Goal: Transaction & Acquisition: Obtain resource

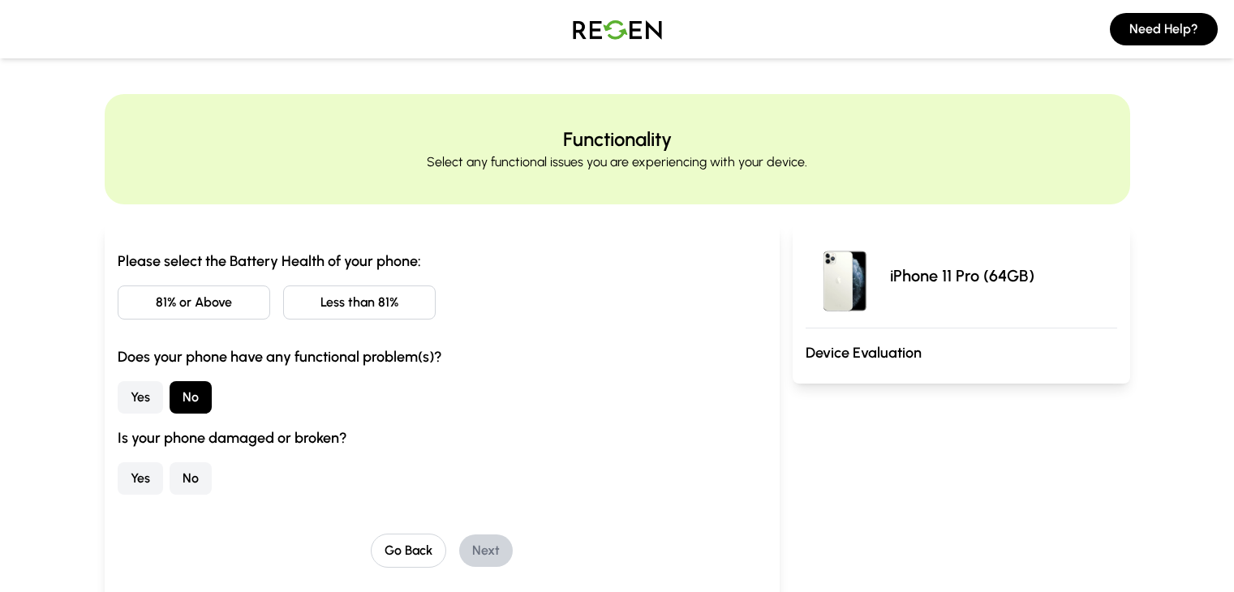
scroll to position [42, 0]
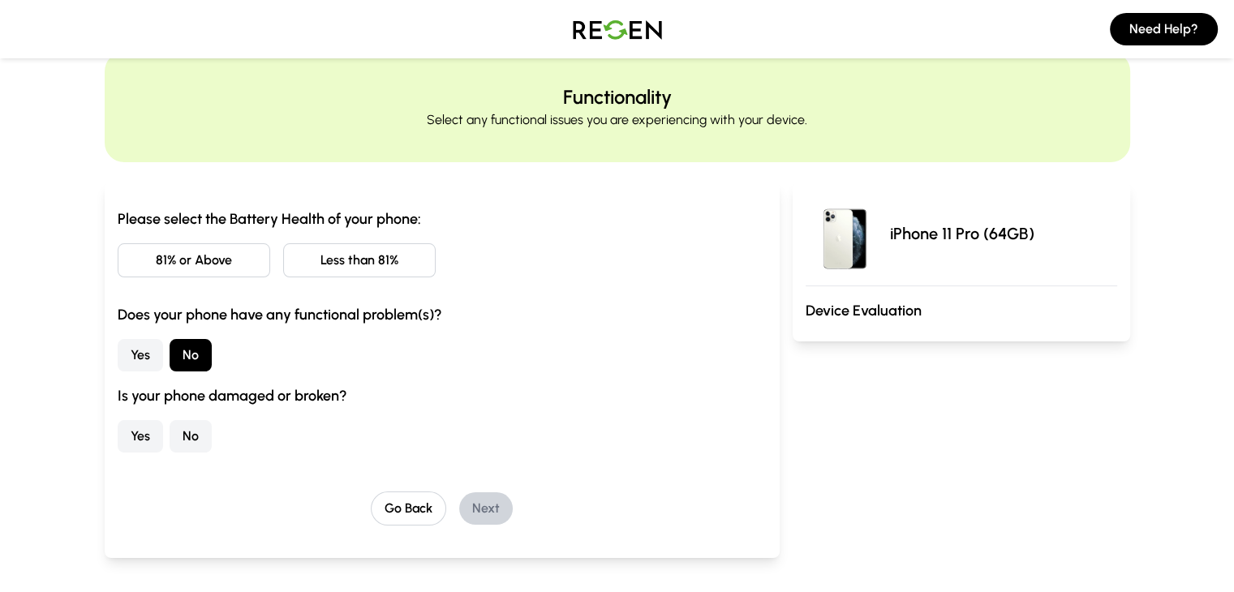
click at [170, 439] on button "No" at bounding box center [191, 436] width 42 height 32
click at [192, 251] on button "81% or Above" at bounding box center [194, 260] width 153 height 34
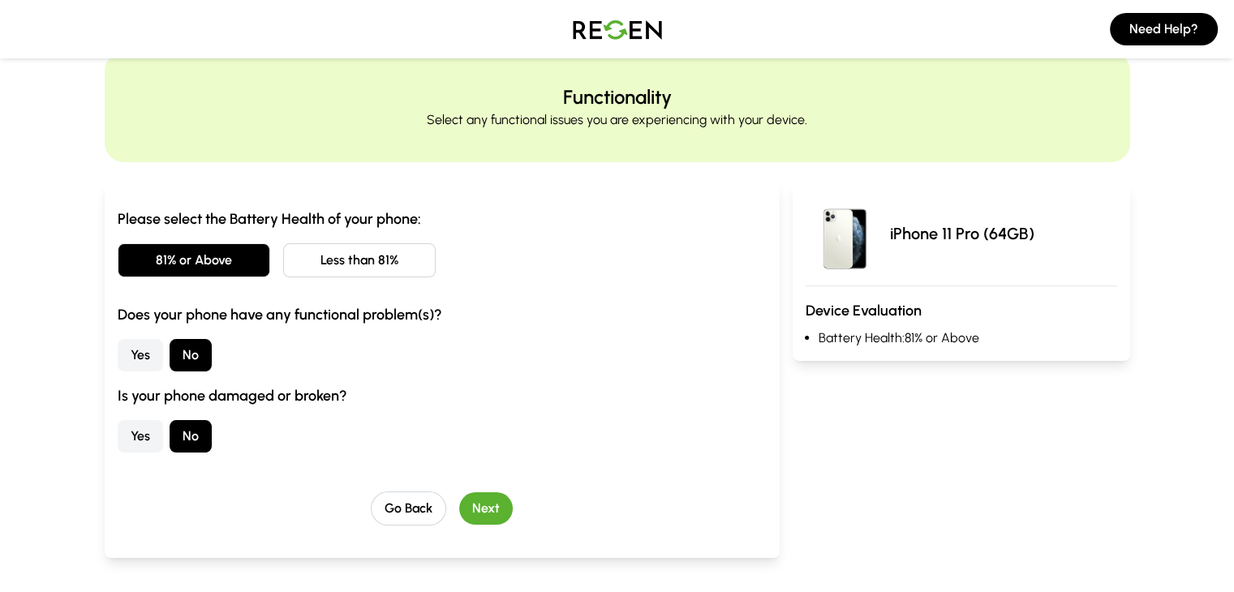
click at [459, 510] on button "Next" at bounding box center [486, 508] width 54 height 32
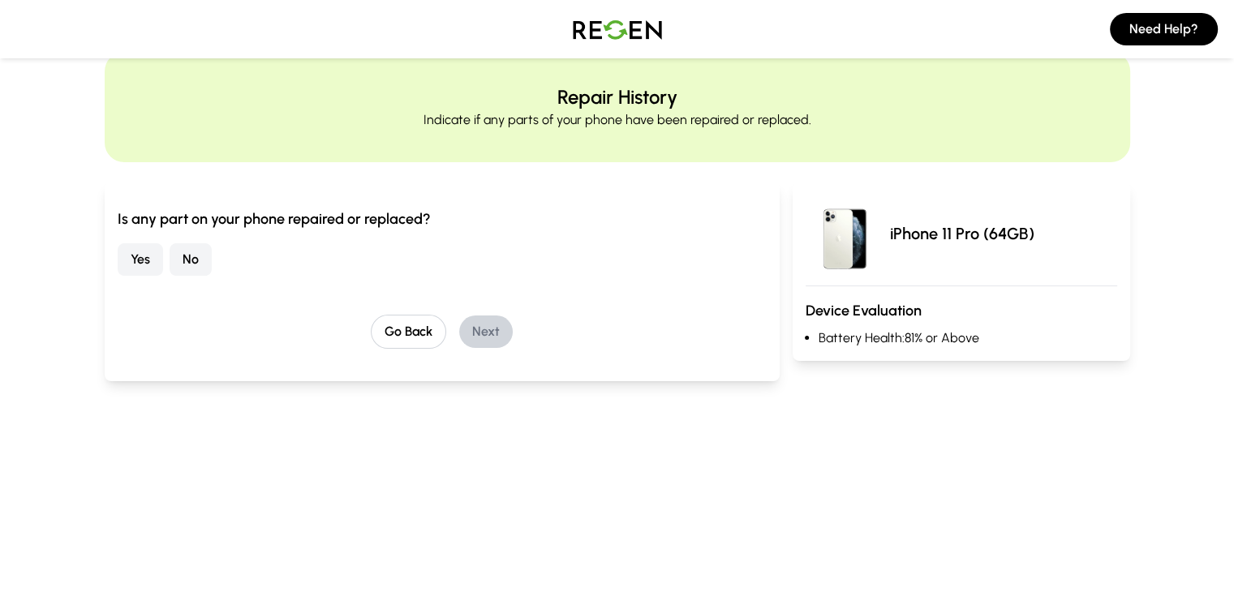
click at [118, 264] on button "Yes" at bounding box center [140, 259] width 45 height 32
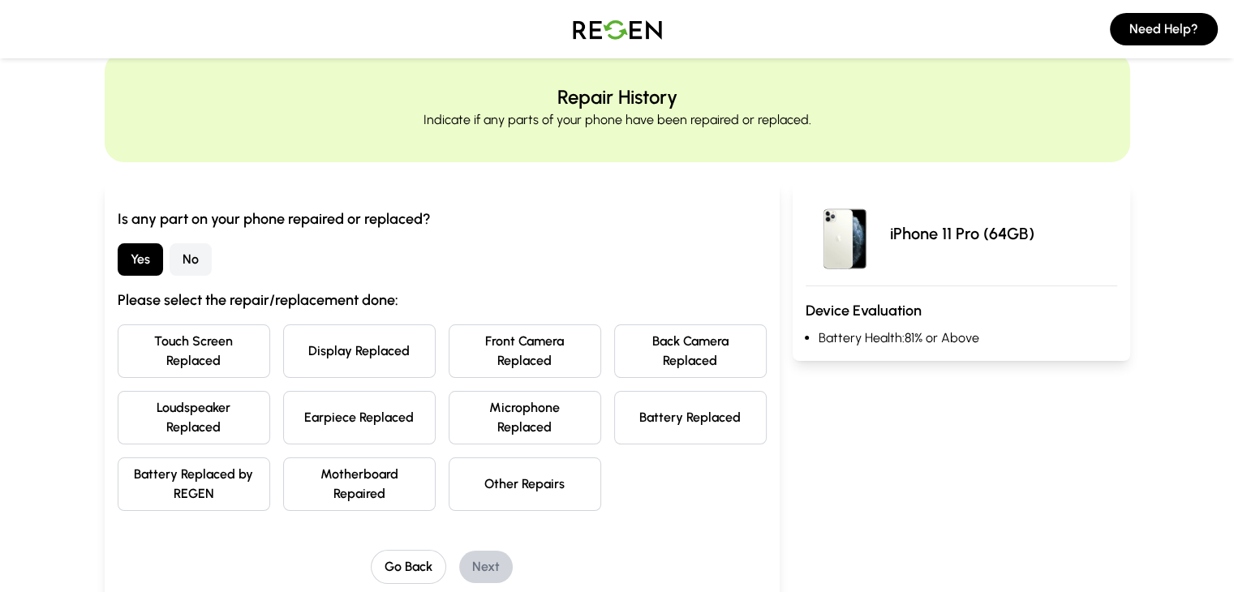
click at [728, 391] on button "Battery Replaced" at bounding box center [690, 418] width 153 height 54
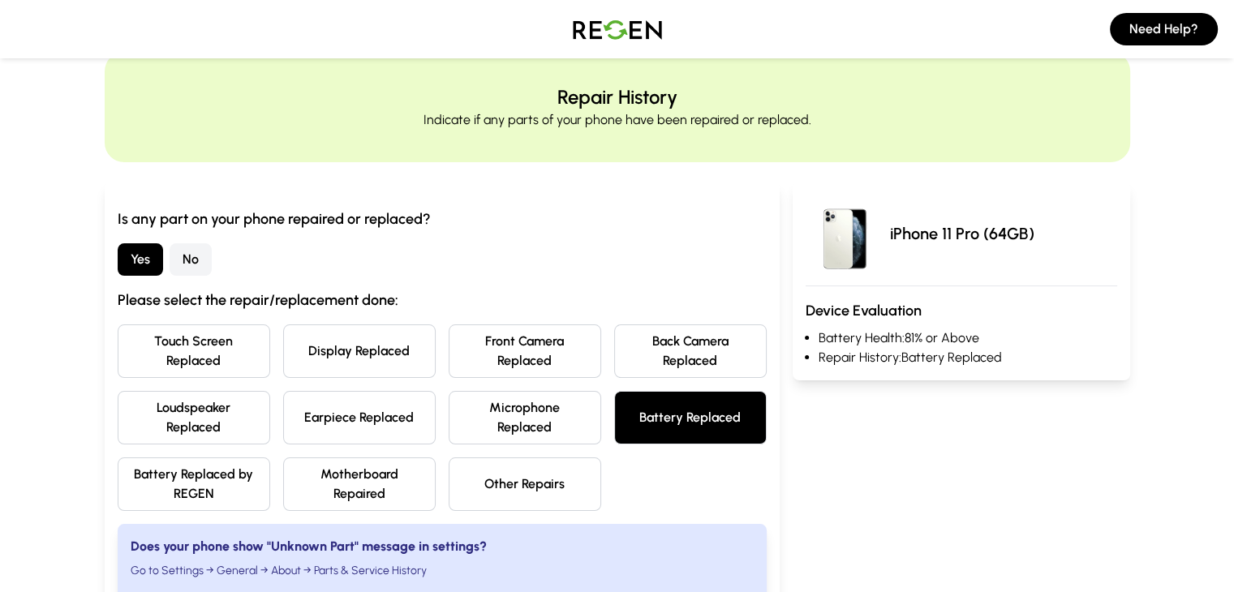
click at [315, 391] on button "Earpiece Replaced" at bounding box center [359, 418] width 153 height 54
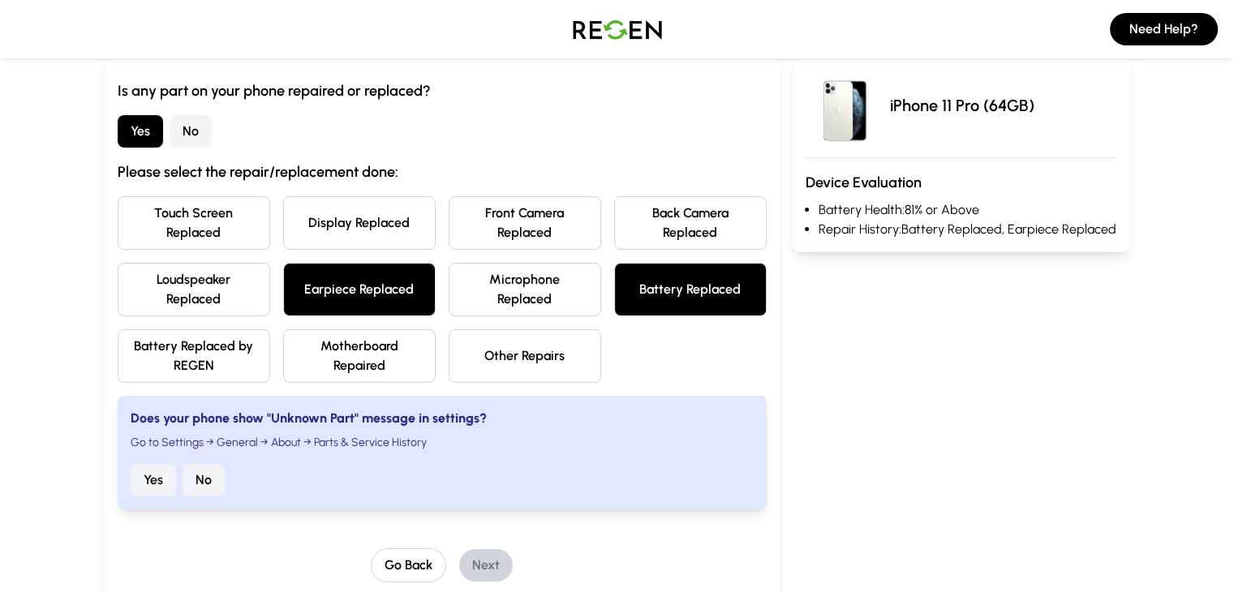
scroll to position [181, 0]
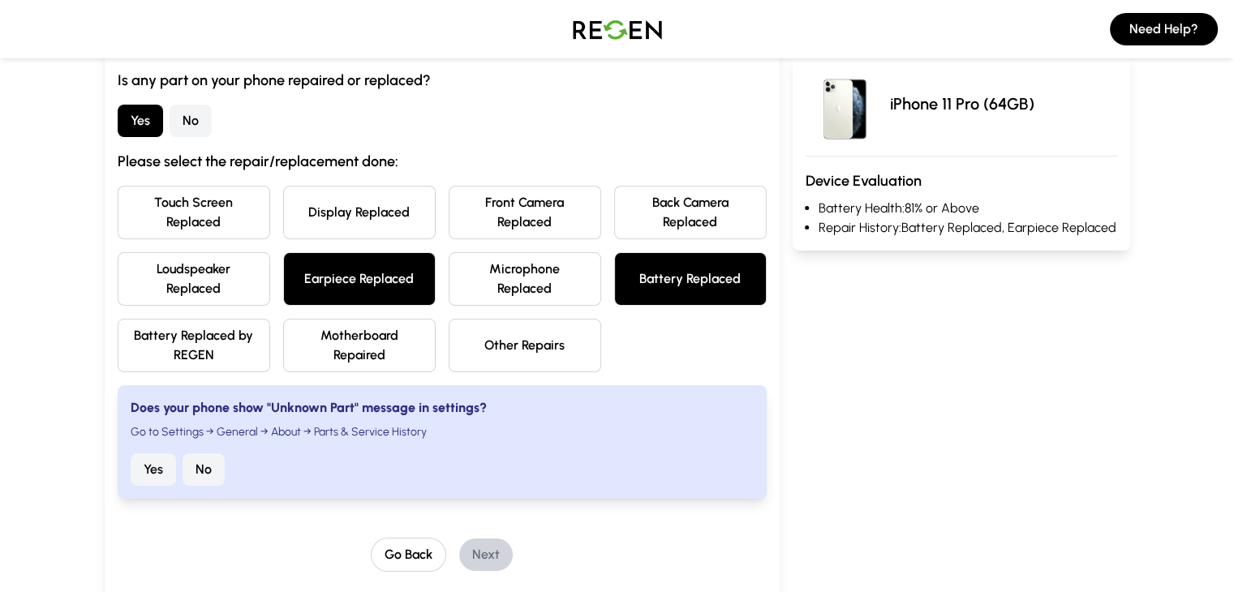
click at [183, 453] on button "No" at bounding box center [204, 469] width 42 height 32
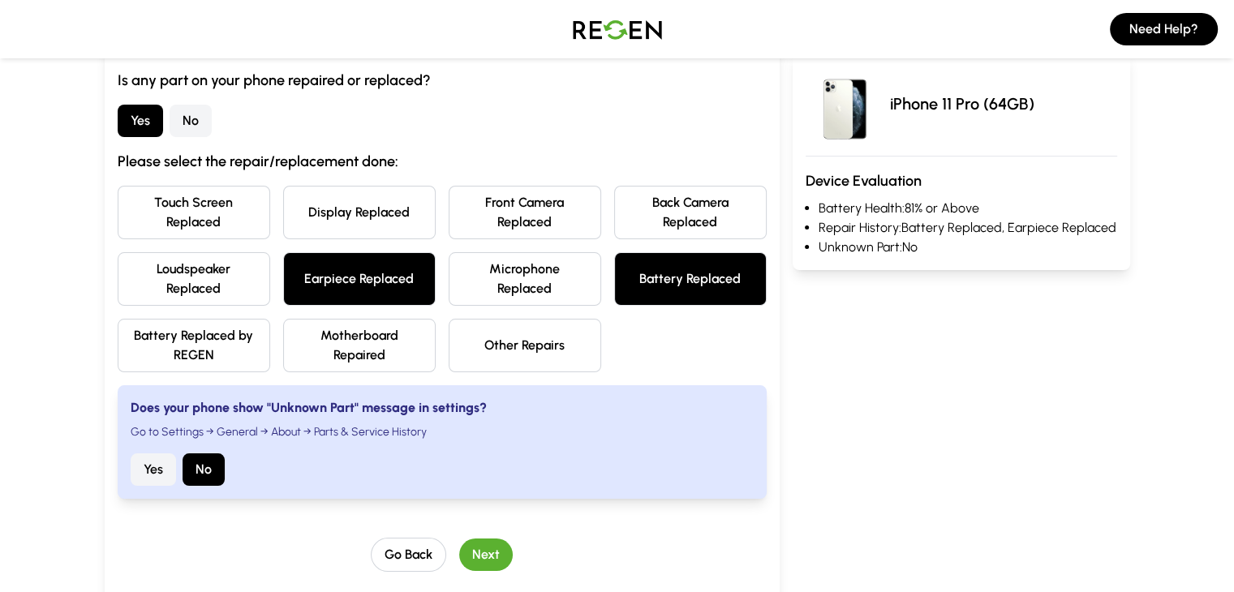
click at [459, 539] on button "Next" at bounding box center [486, 555] width 54 height 32
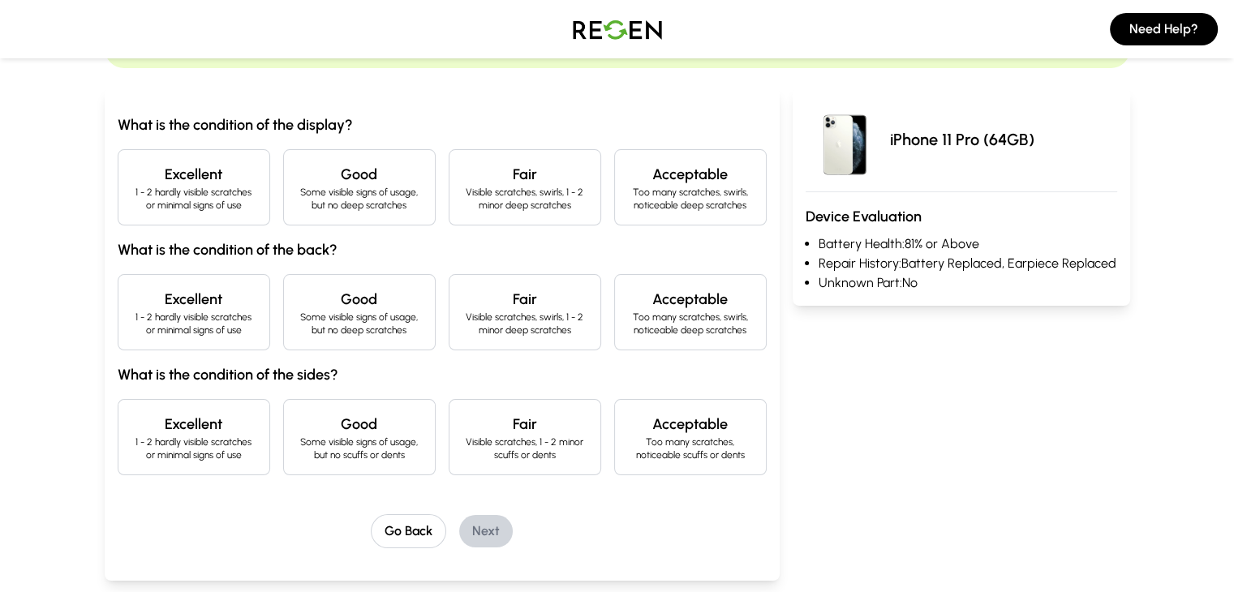
scroll to position [123, 0]
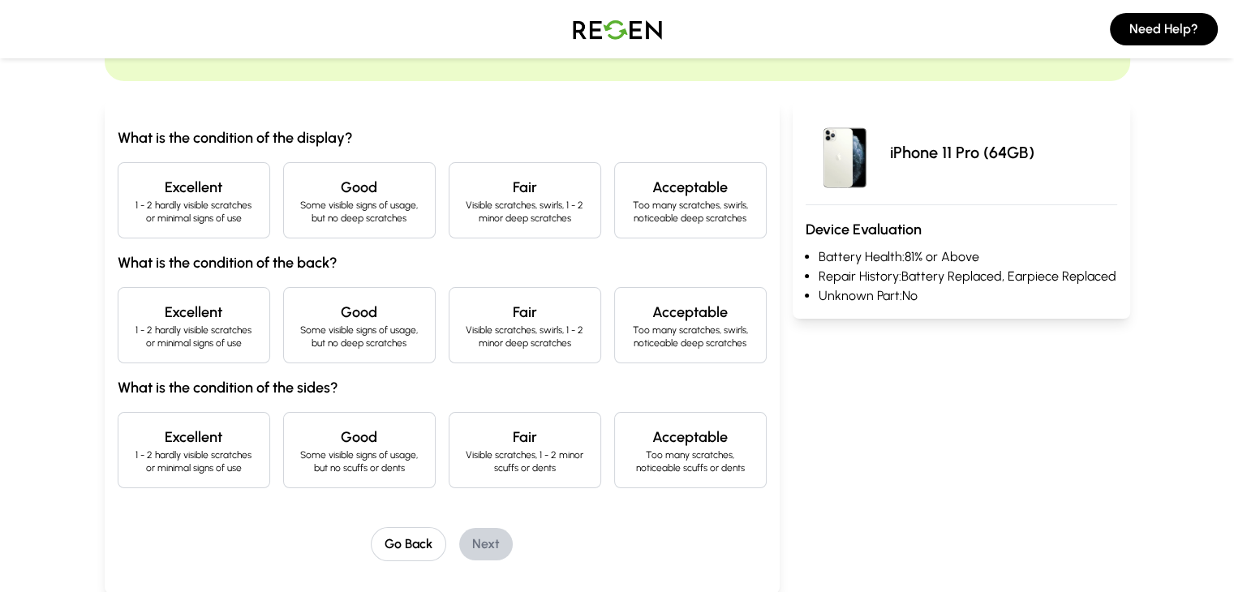
click at [148, 200] on p "1 - 2 hardly visible scratches or minimal signs of use" at bounding box center [193, 212] width 125 height 26
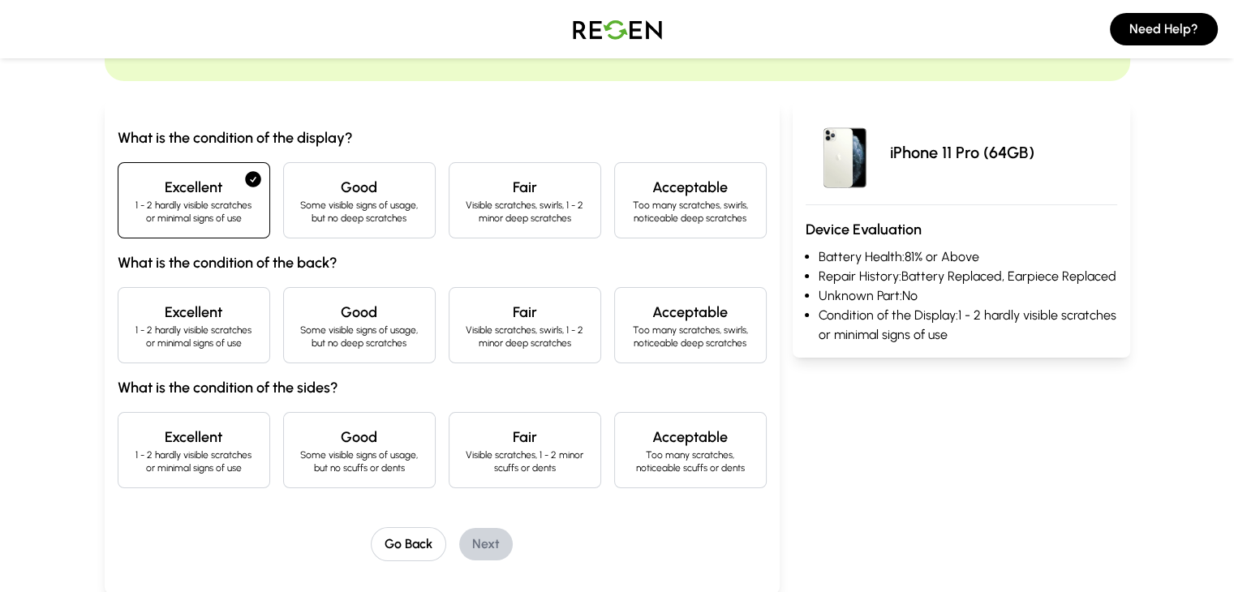
click at [297, 212] on p "Some visible signs of usage, but no deep scratches" at bounding box center [359, 212] width 125 height 26
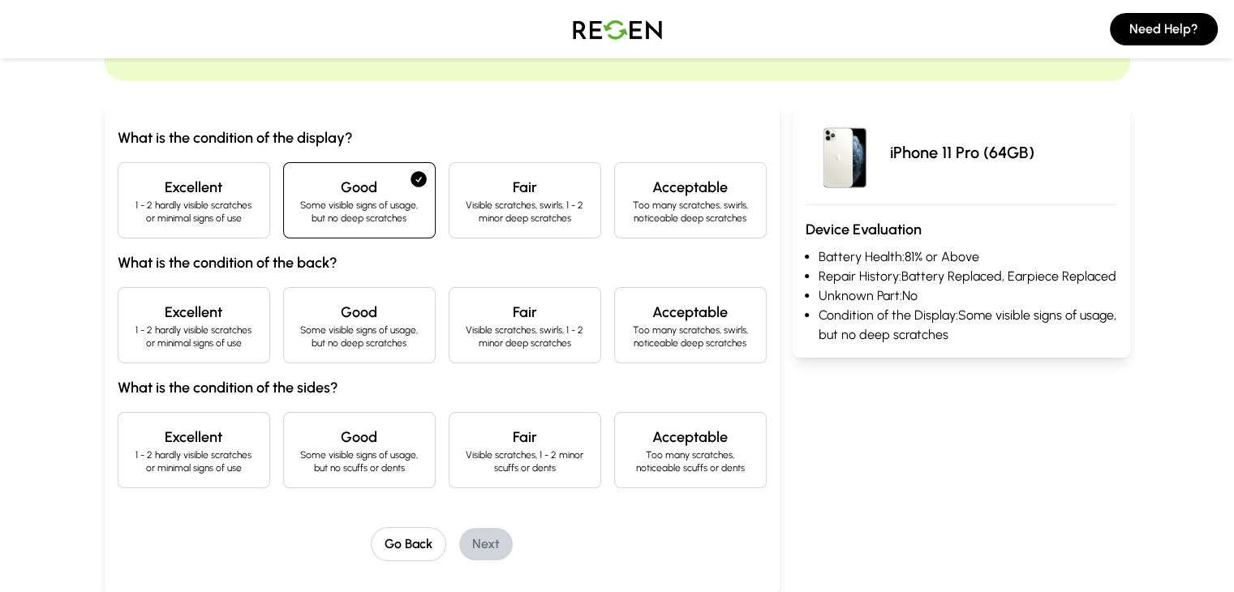
click at [170, 325] on p "1 - 2 hardly visible scratches or minimal signs of use" at bounding box center [193, 337] width 125 height 26
click at [341, 464] on p "Some visible signs of usage, but no scuffs or dents" at bounding box center [359, 462] width 125 height 26
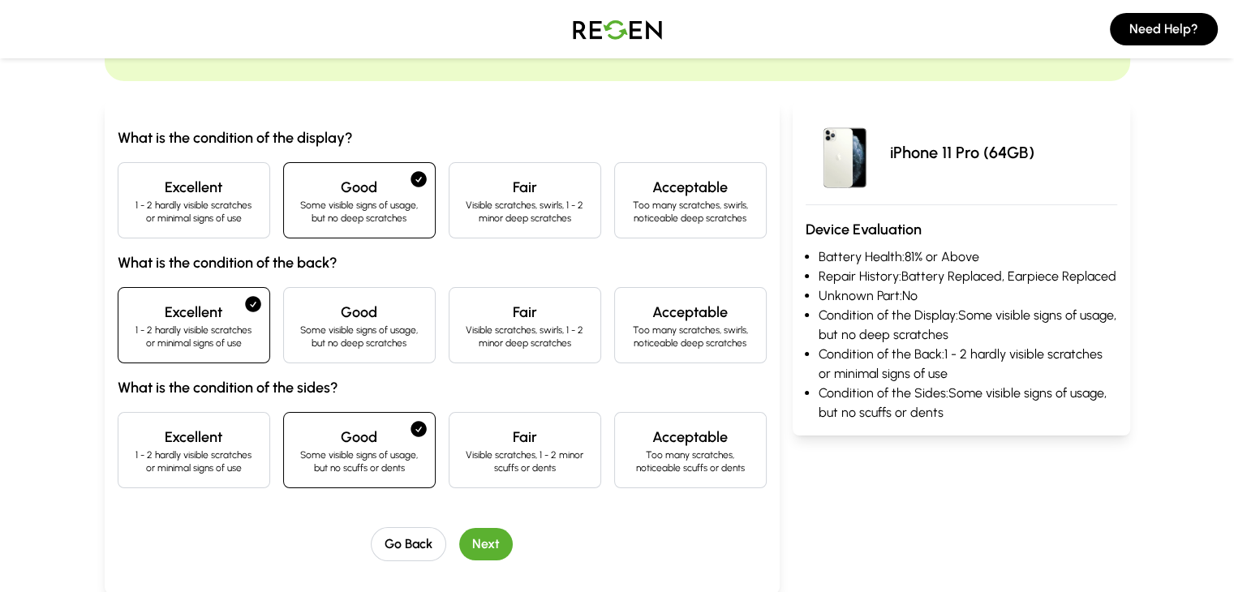
click at [459, 550] on button "Next" at bounding box center [486, 544] width 54 height 32
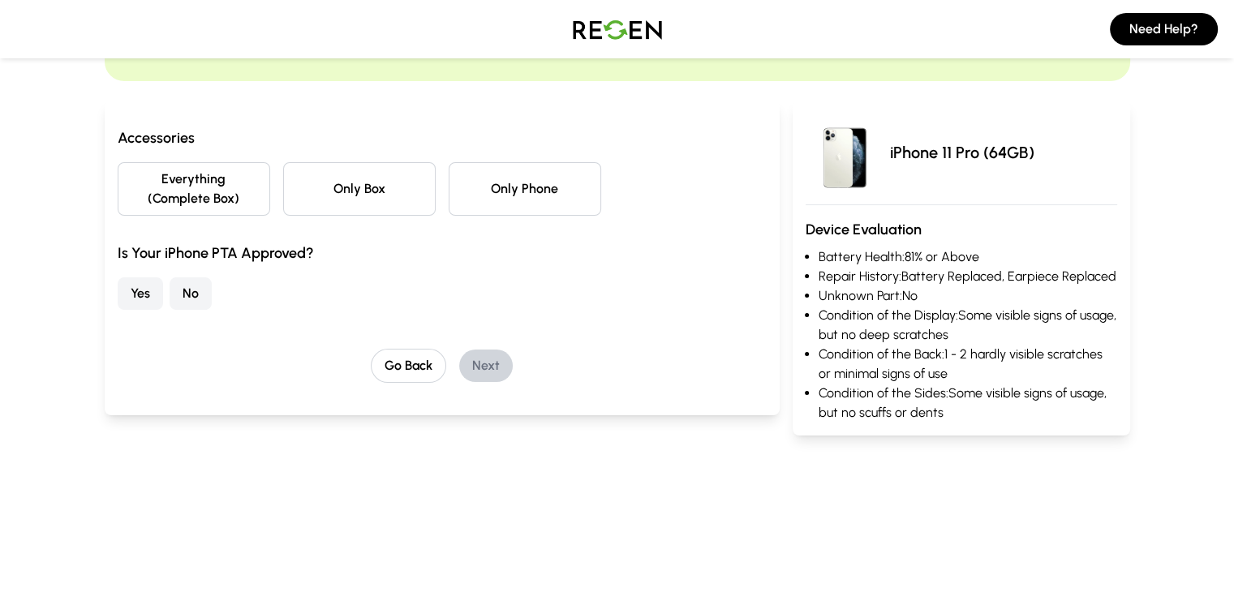
click at [470, 181] on button "Only Phone" at bounding box center [525, 189] width 153 height 54
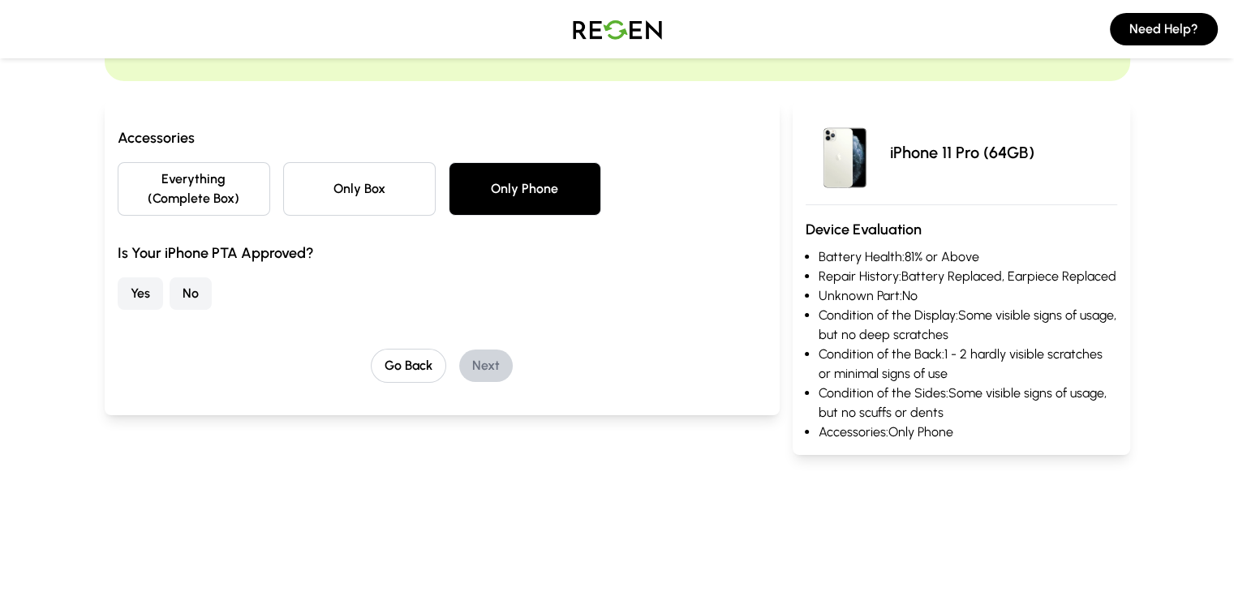
click at [118, 277] on button "Yes" at bounding box center [140, 293] width 45 height 32
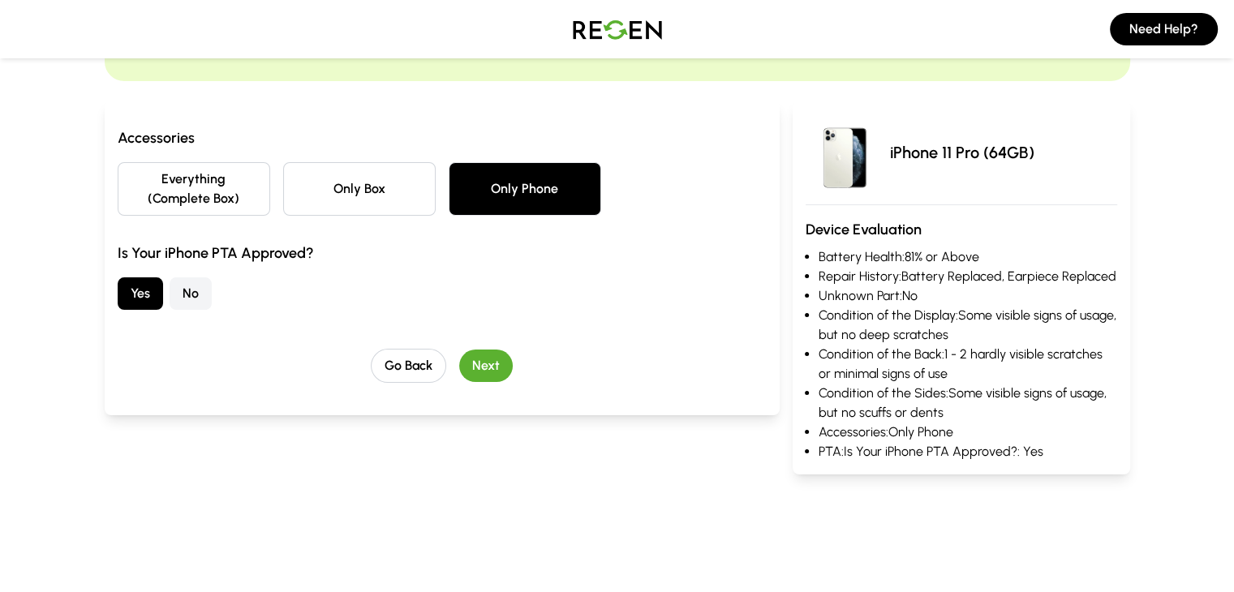
click at [459, 350] on button "Next" at bounding box center [486, 366] width 54 height 32
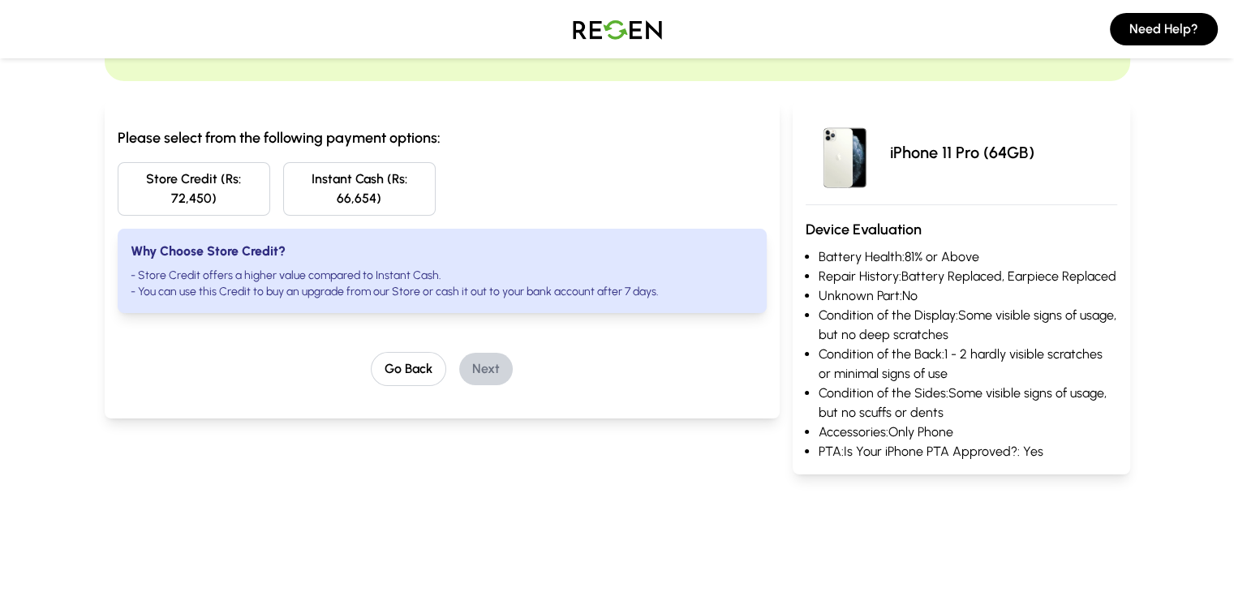
click at [192, 178] on button "Store Credit (Rs: 72,450)" at bounding box center [194, 189] width 153 height 54
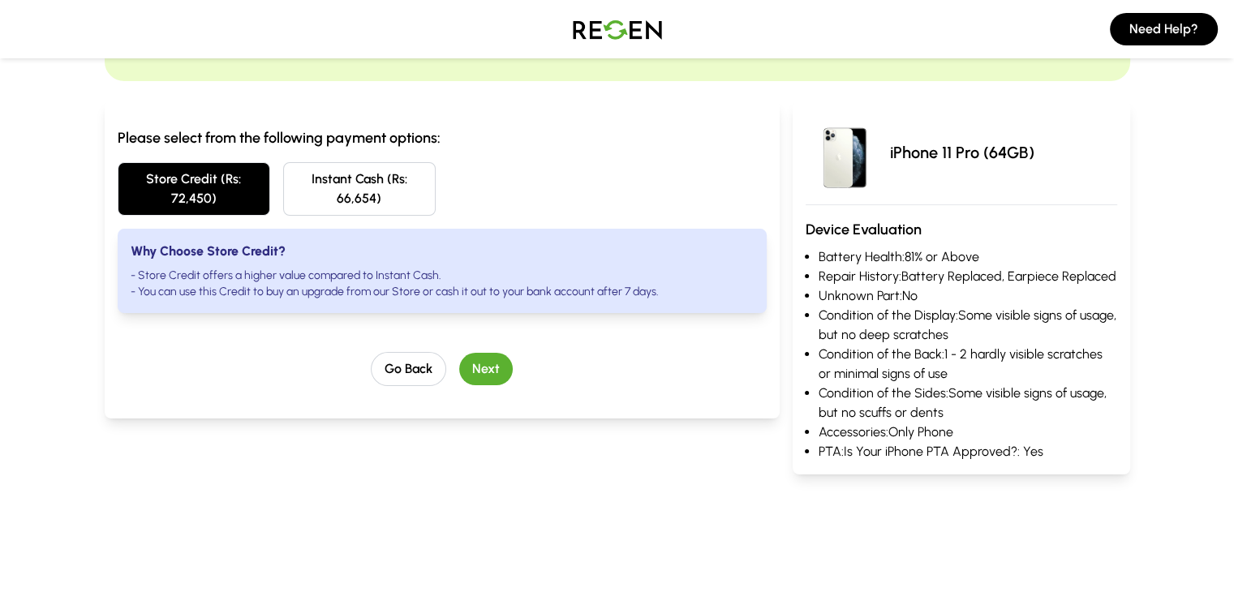
click at [461, 353] on button "Next" at bounding box center [486, 369] width 54 height 32
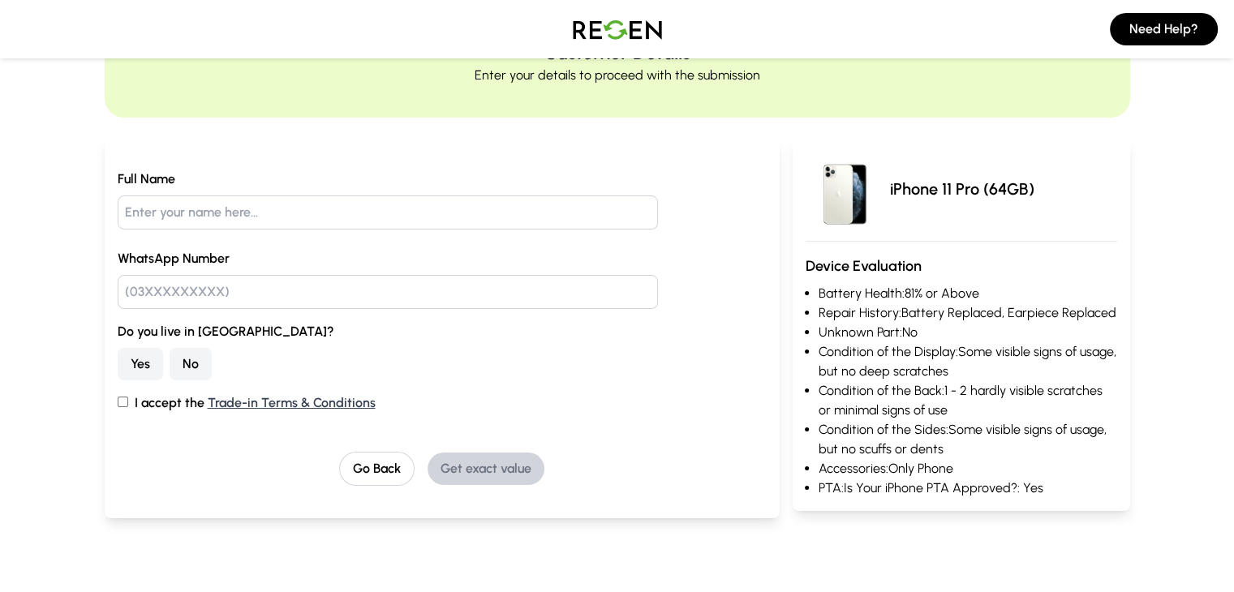
scroll to position [88, 0]
click at [371, 468] on button "Go Back" at bounding box center [376, 468] width 75 height 34
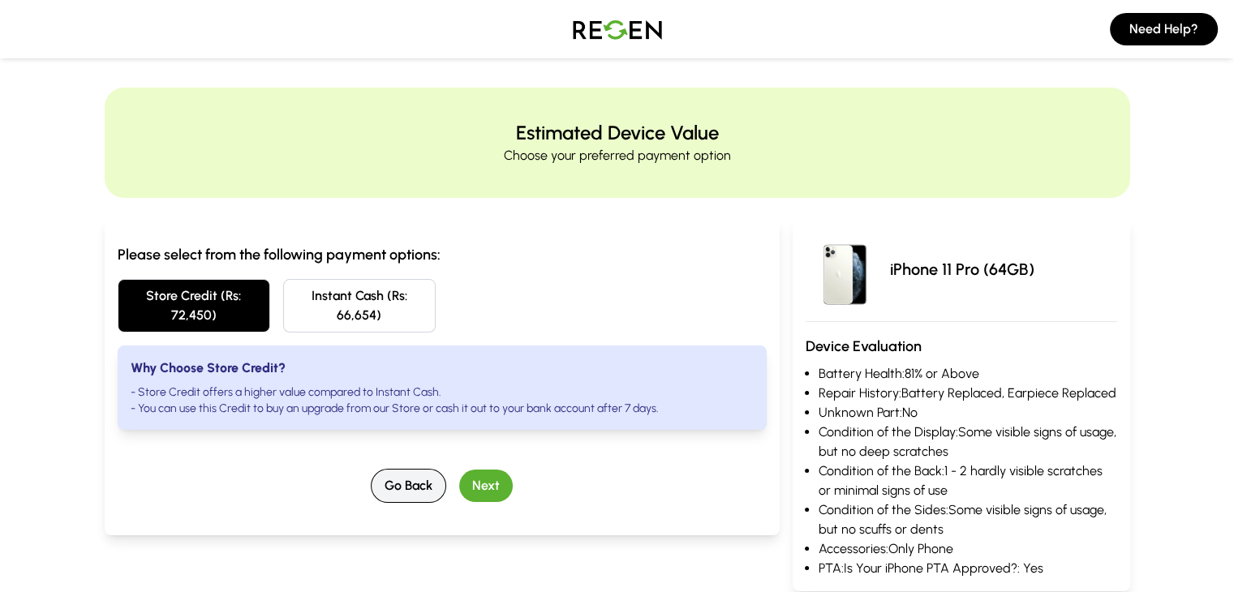
scroll to position [0, 0]
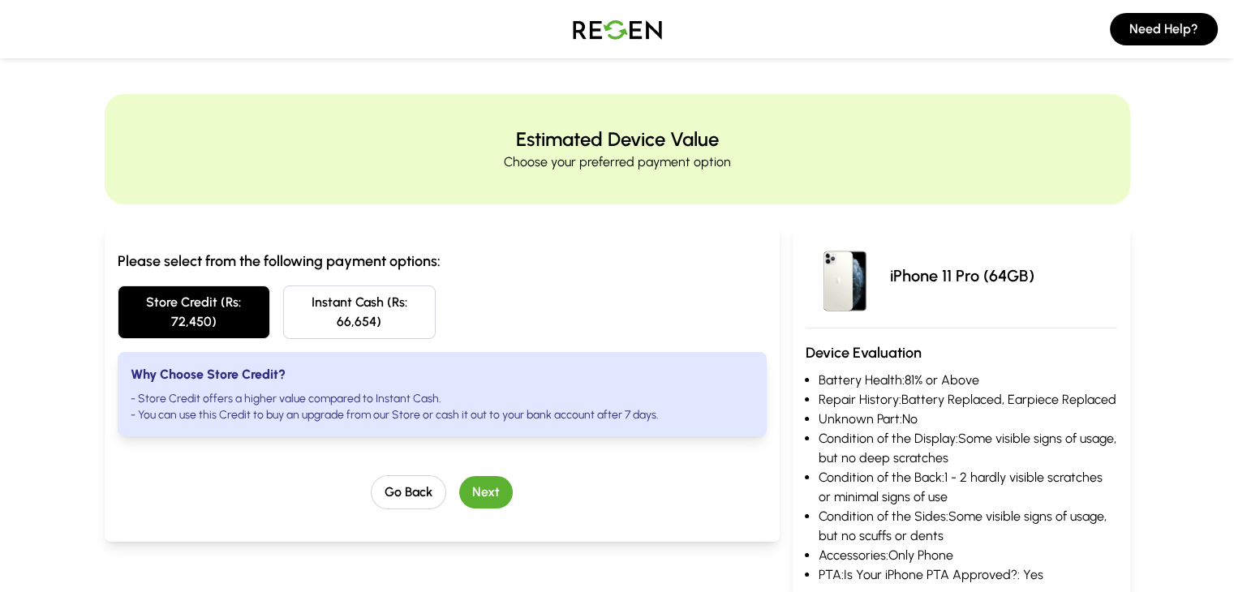
click at [367, 299] on button "Instant Cash (Rs: 66,654)" at bounding box center [359, 313] width 153 height 54
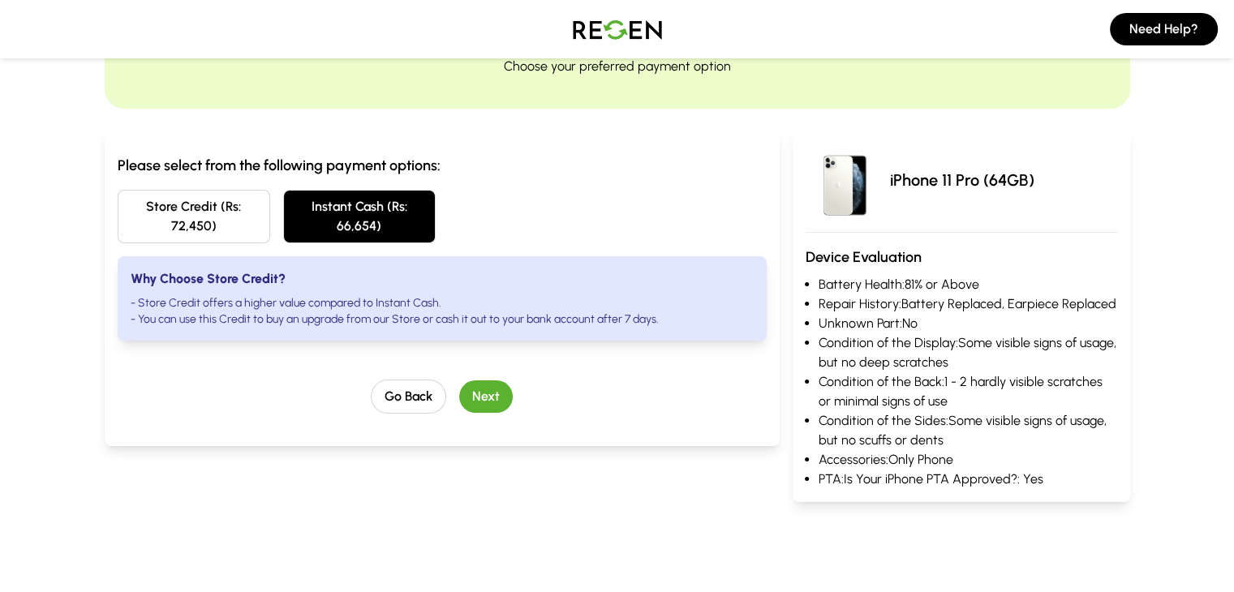
scroll to position [101, 0]
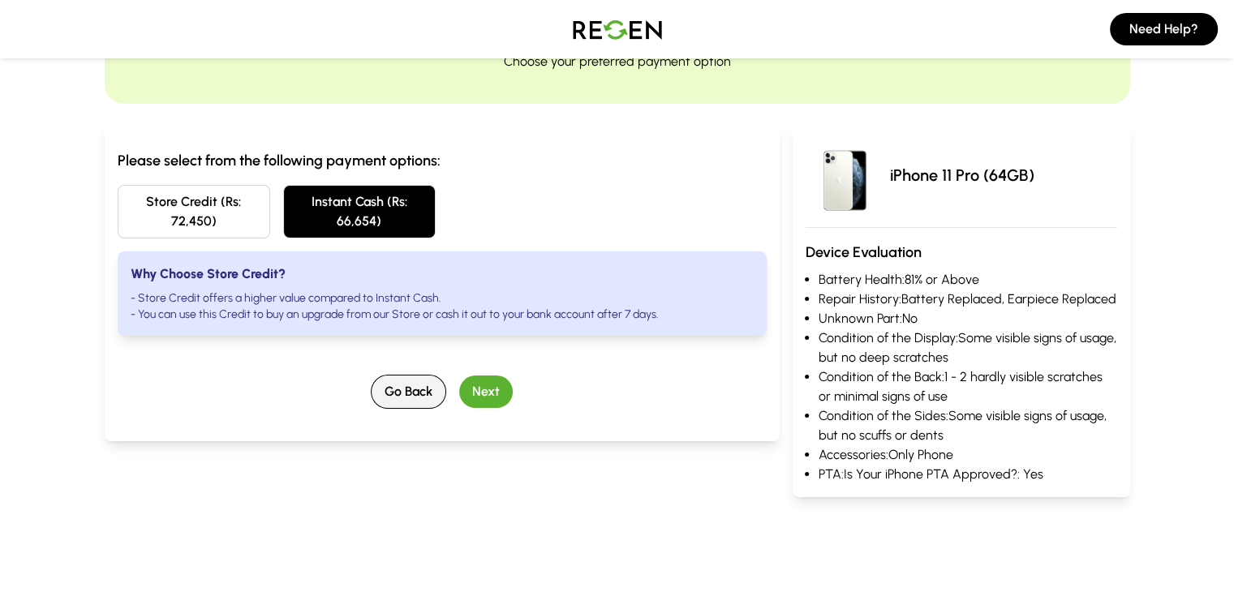
click at [381, 380] on button "Go Back" at bounding box center [408, 392] width 75 height 34
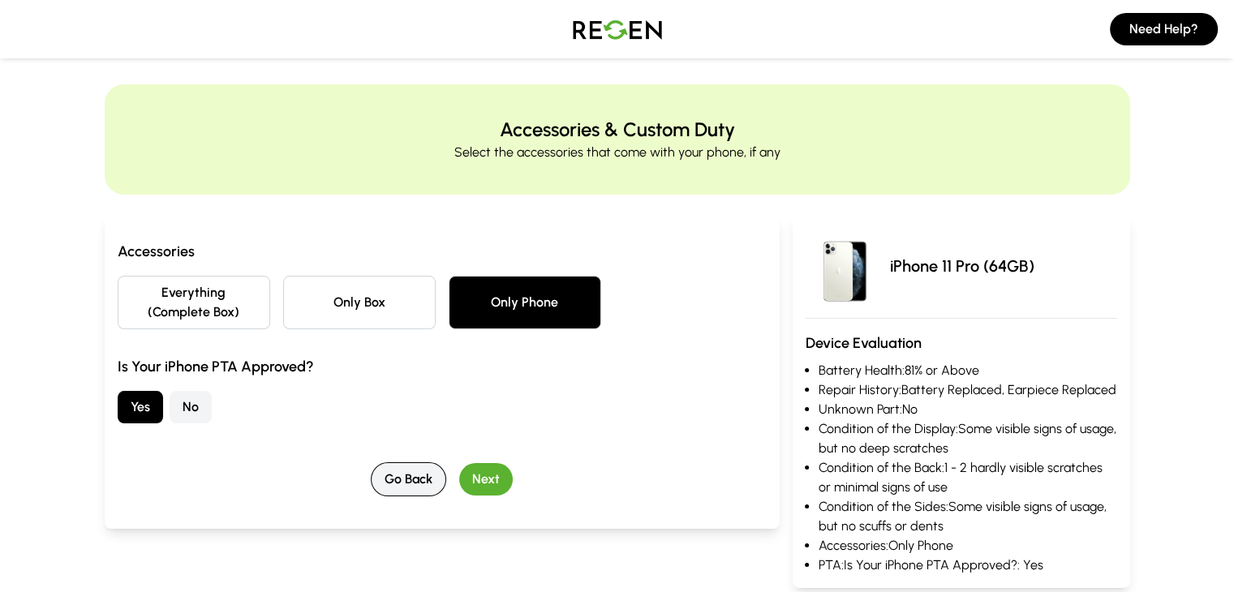
scroll to position [0, 0]
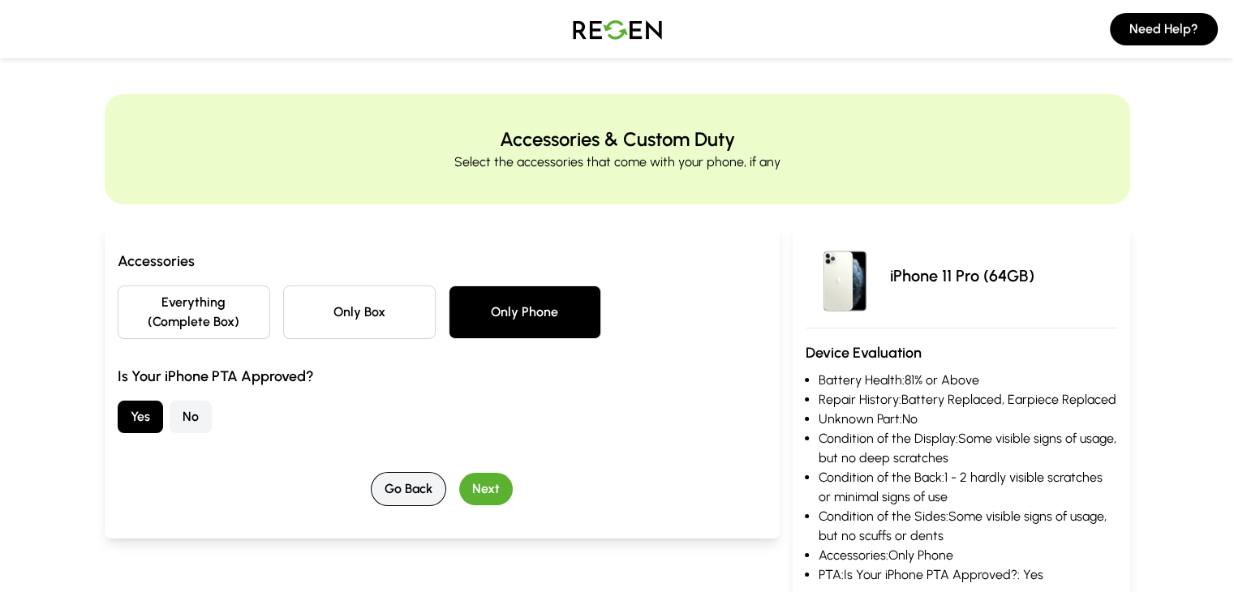
click at [376, 475] on button "Go Back" at bounding box center [408, 489] width 75 height 34
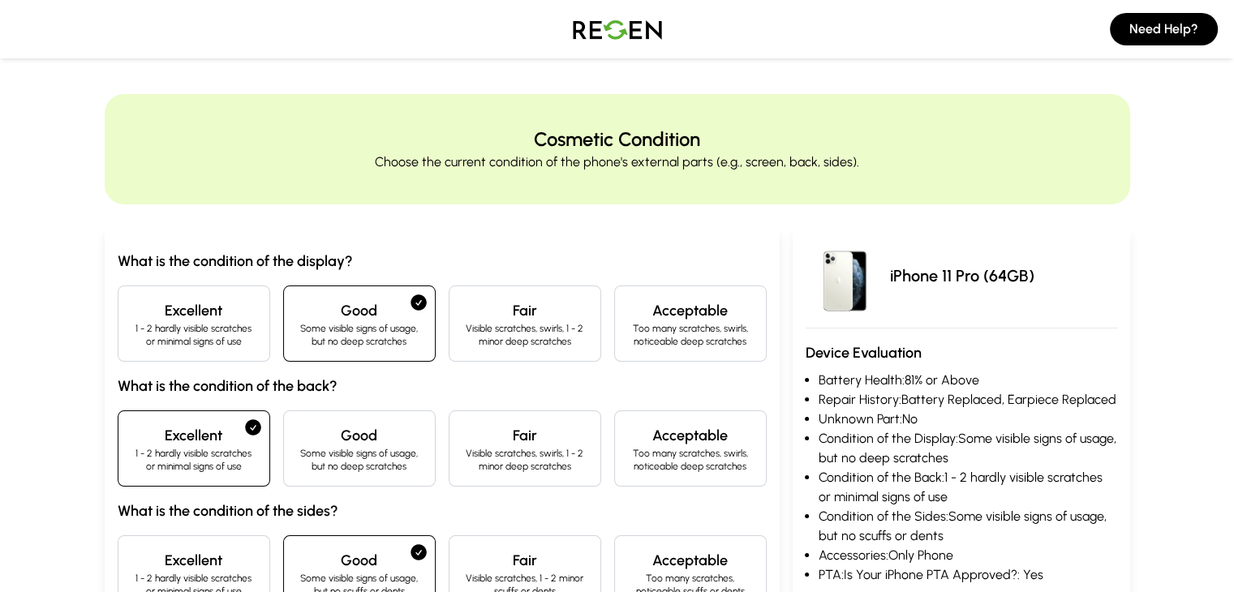
scroll to position [201, 0]
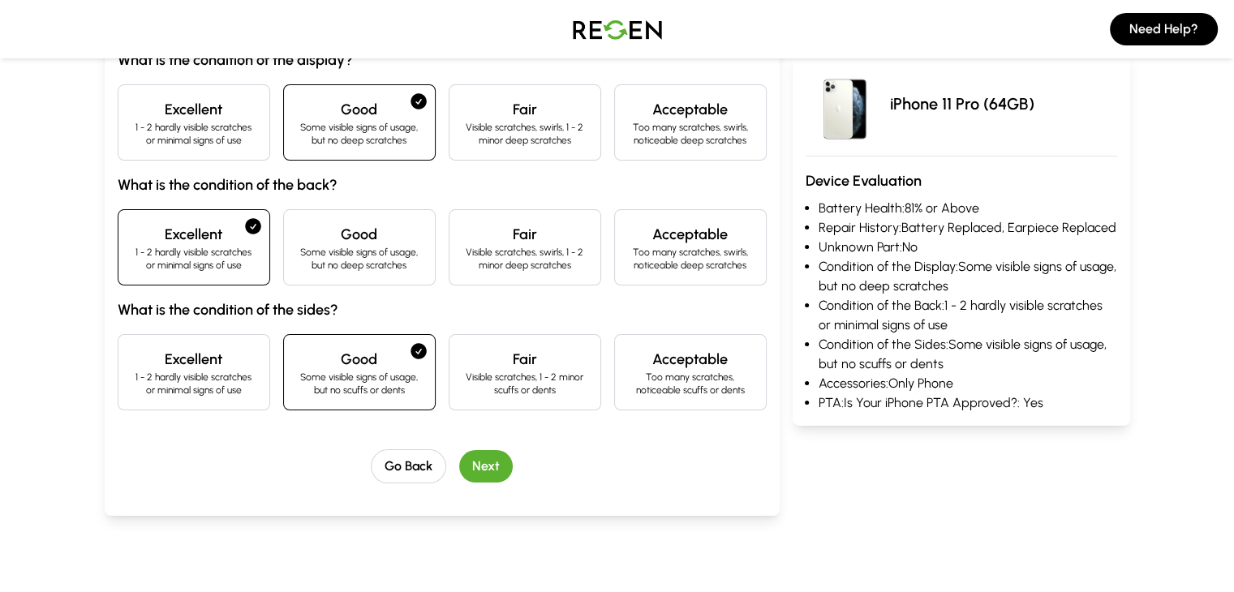
click at [459, 455] on button "Next" at bounding box center [486, 466] width 54 height 32
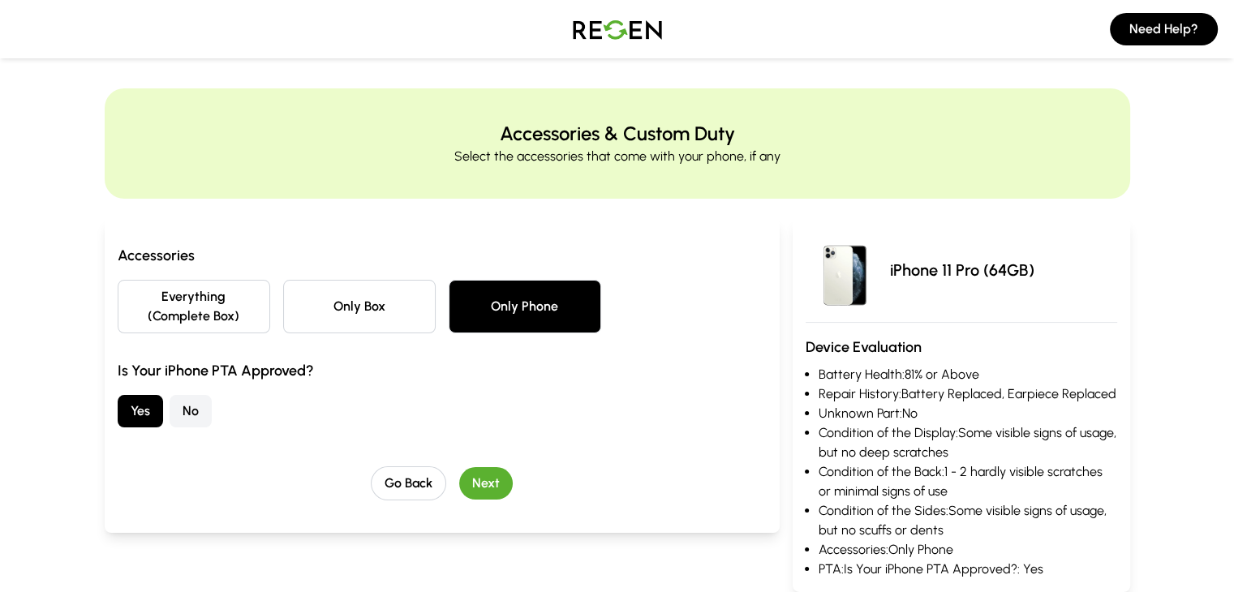
scroll to position [0, 0]
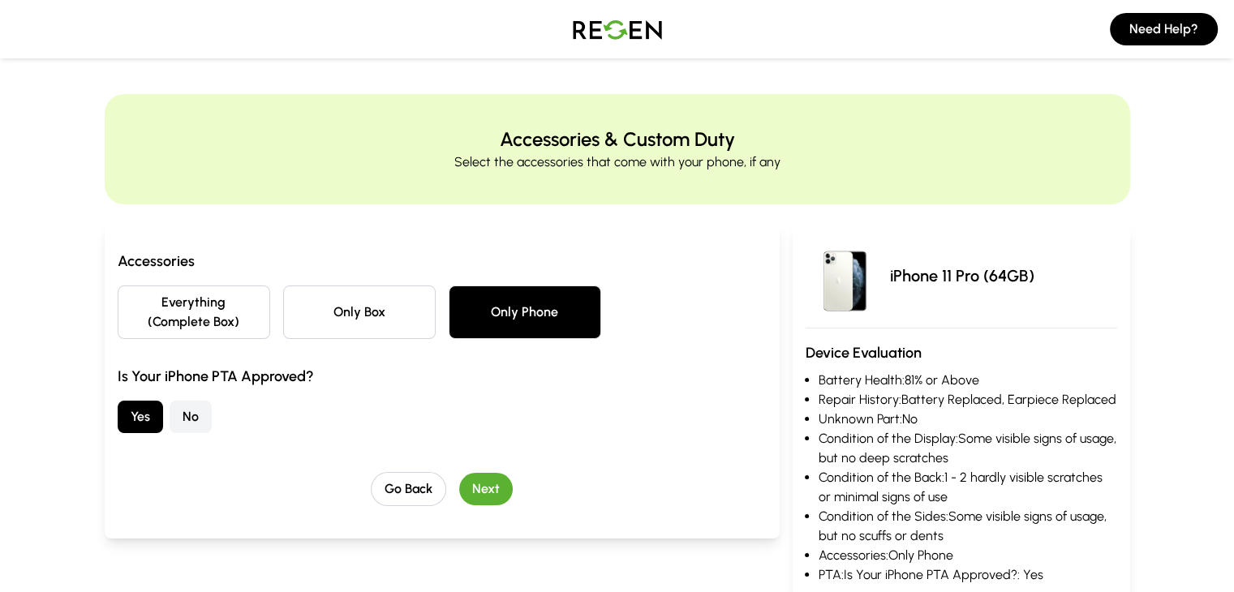
click at [139, 306] on button "Everything (Complete Box)" at bounding box center [194, 313] width 153 height 54
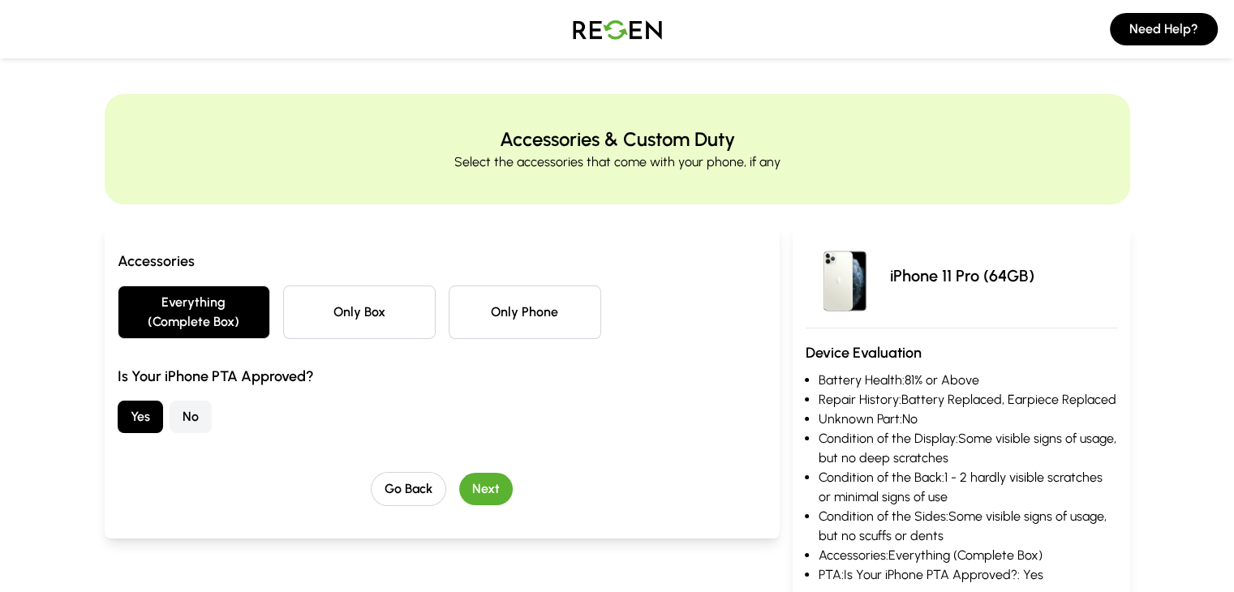
click at [449, 299] on button "Only Phone" at bounding box center [525, 313] width 153 height 54
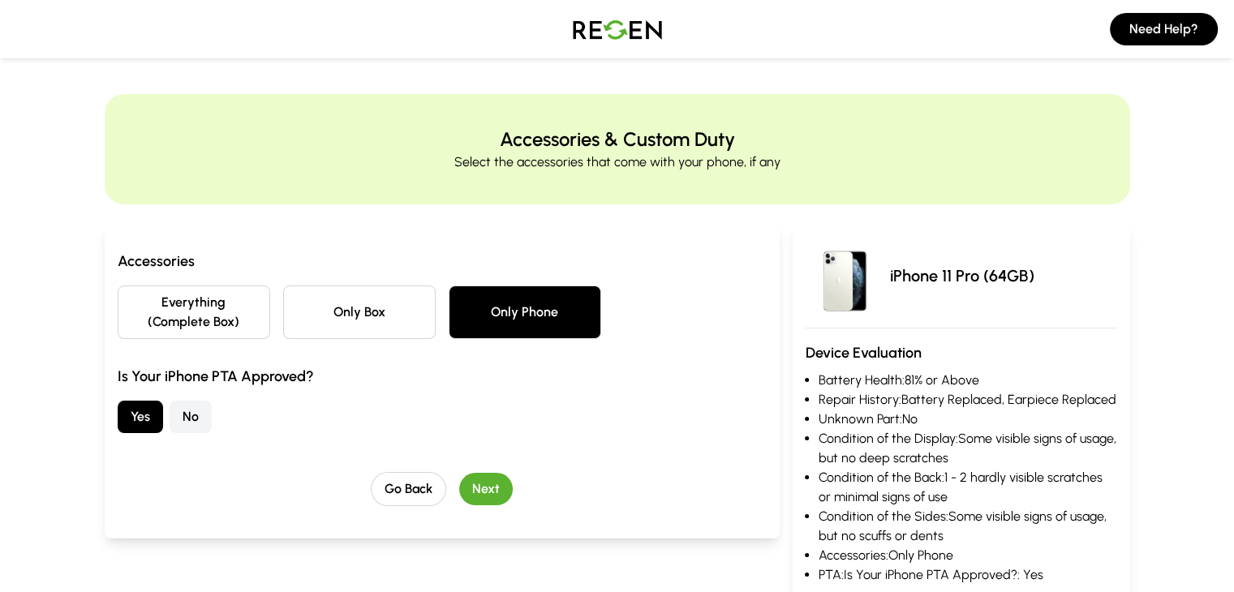
click at [343, 300] on button "Only Box" at bounding box center [359, 313] width 153 height 54
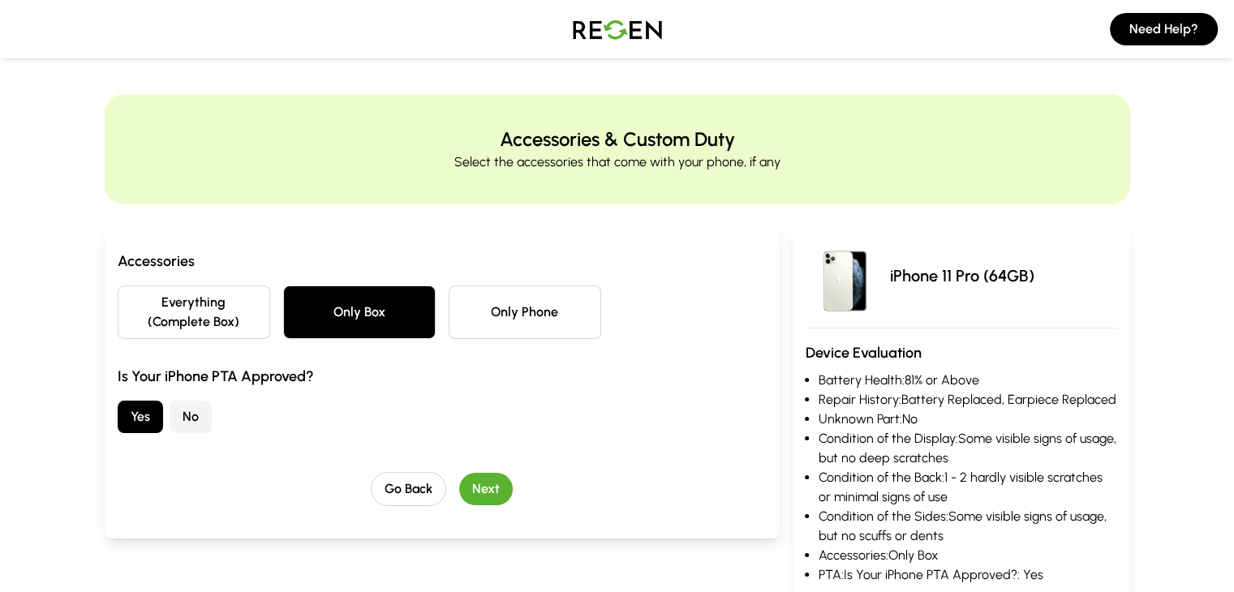
click at [477, 311] on button "Only Phone" at bounding box center [525, 313] width 153 height 54
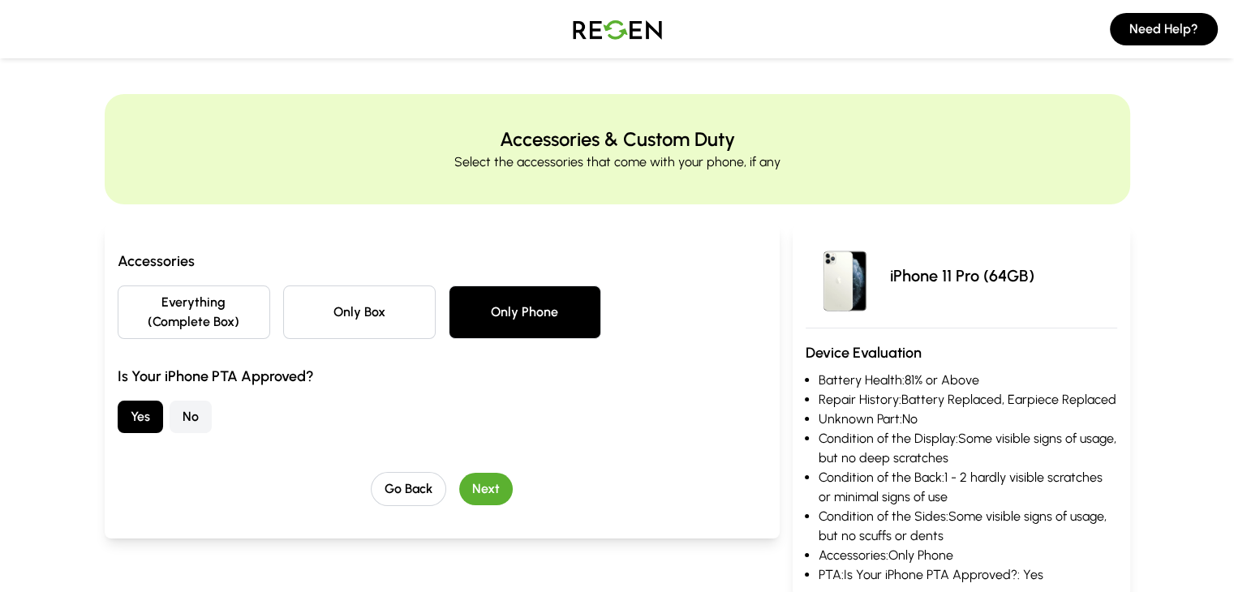
click at [377, 307] on button "Only Box" at bounding box center [359, 313] width 153 height 54
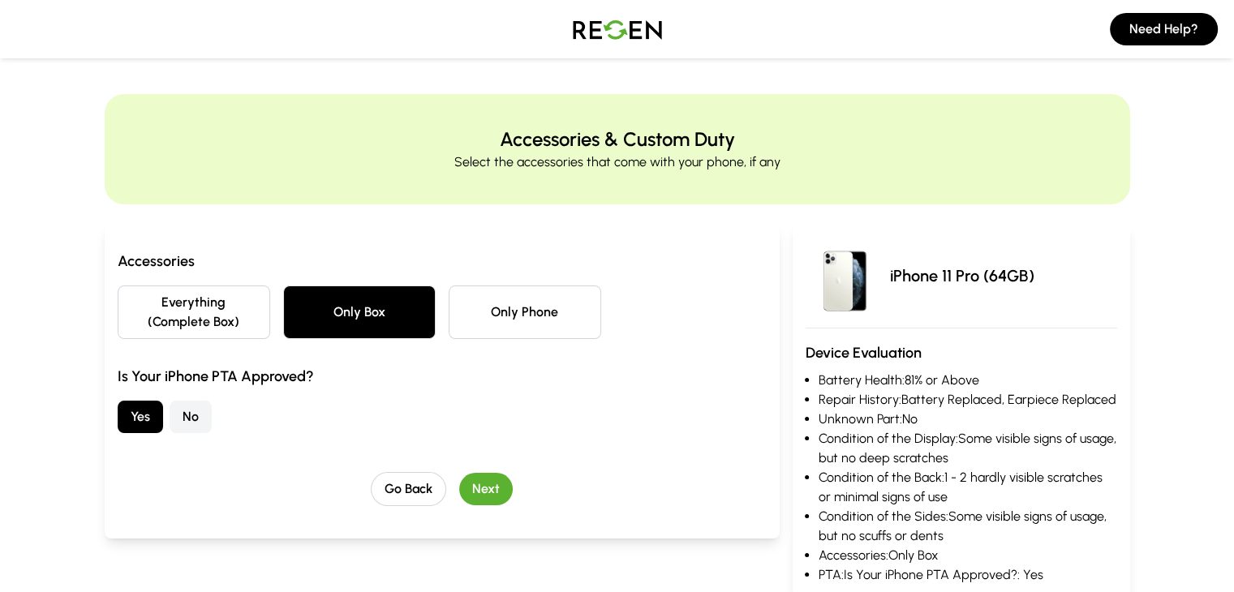
click at [459, 473] on button "Next" at bounding box center [486, 489] width 54 height 32
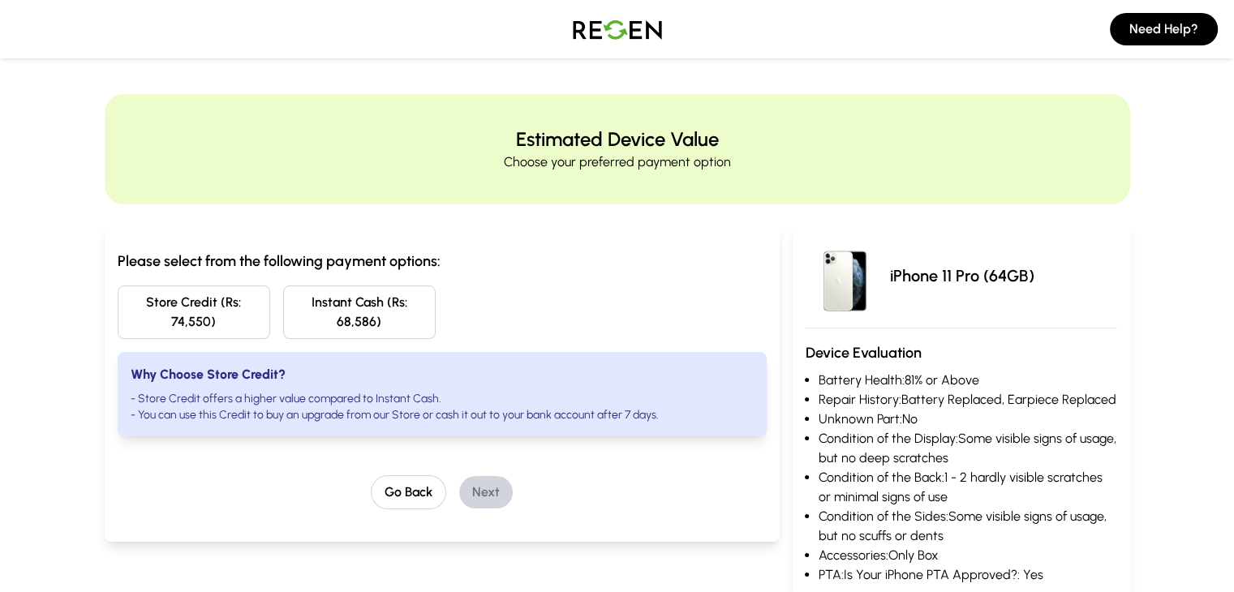
click at [140, 299] on button "Store Credit (Rs: 74,550)" at bounding box center [194, 313] width 153 height 54
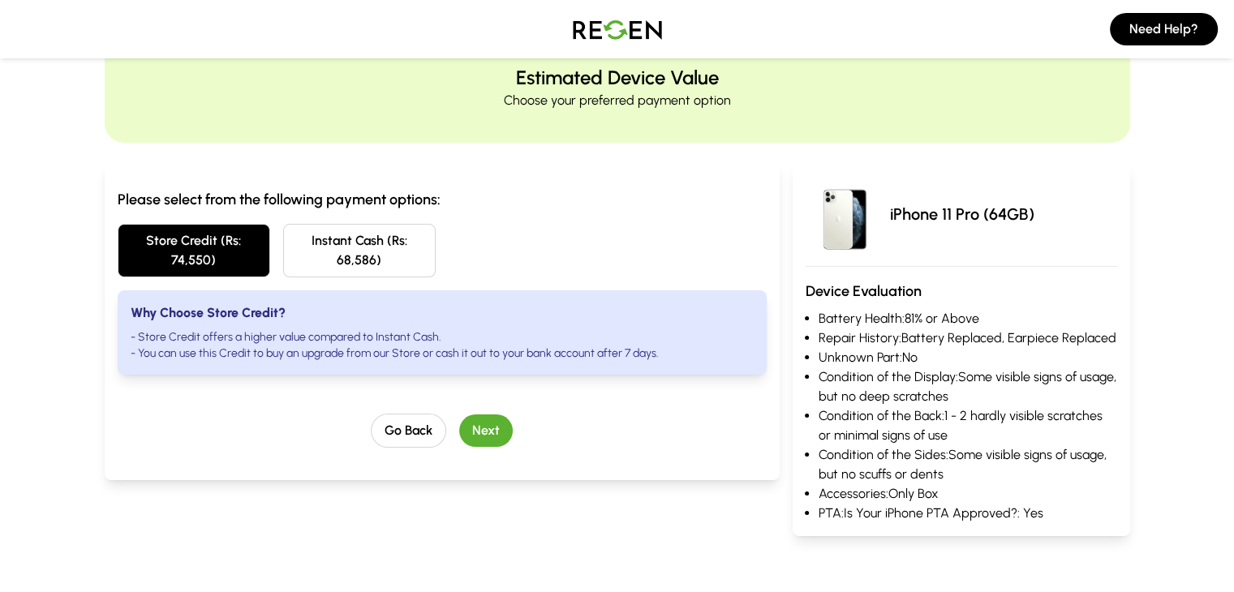
scroll to position [62, 0]
click at [592, 24] on img at bounding box center [618, 28] width 114 height 45
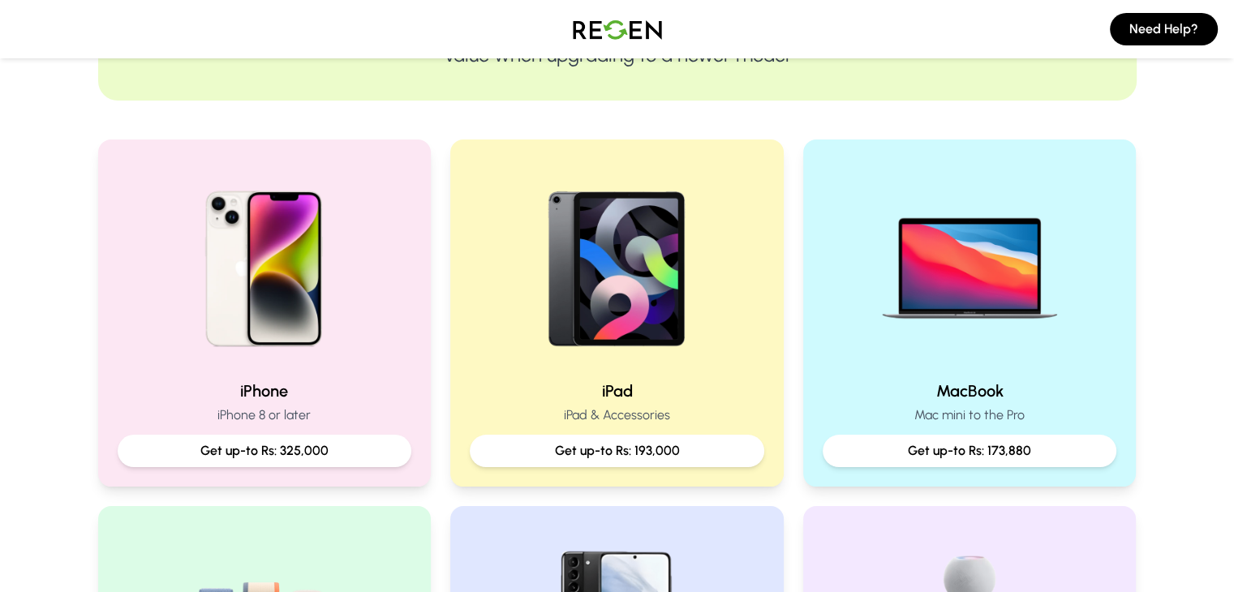
scroll to position [266, 0]
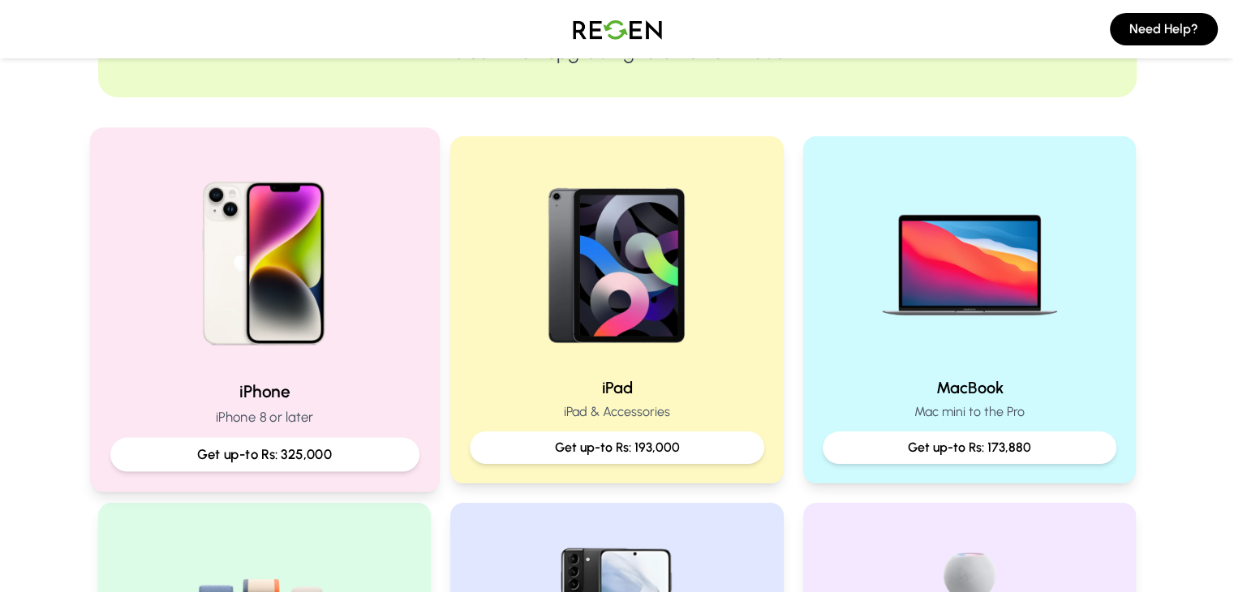
click at [355, 202] on img at bounding box center [264, 257] width 218 height 218
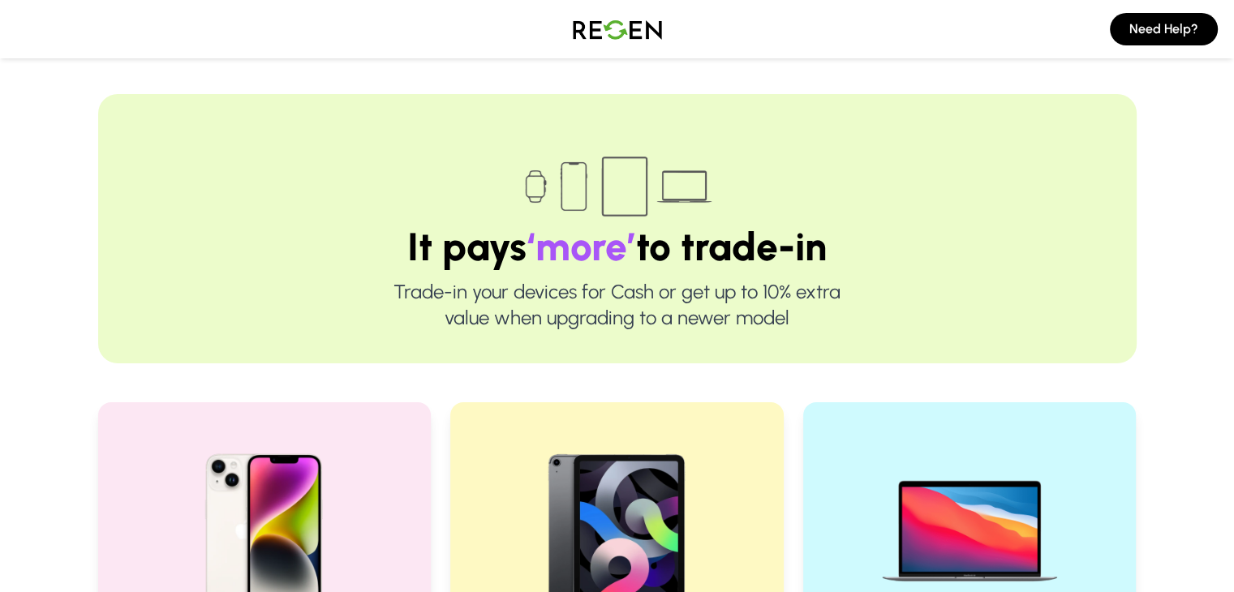
click at [639, 41] on img at bounding box center [618, 28] width 114 height 45
click at [634, 33] on img at bounding box center [618, 28] width 114 height 45
click at [633, 28] on img at bounding box center [618, 28] width 114 height 45
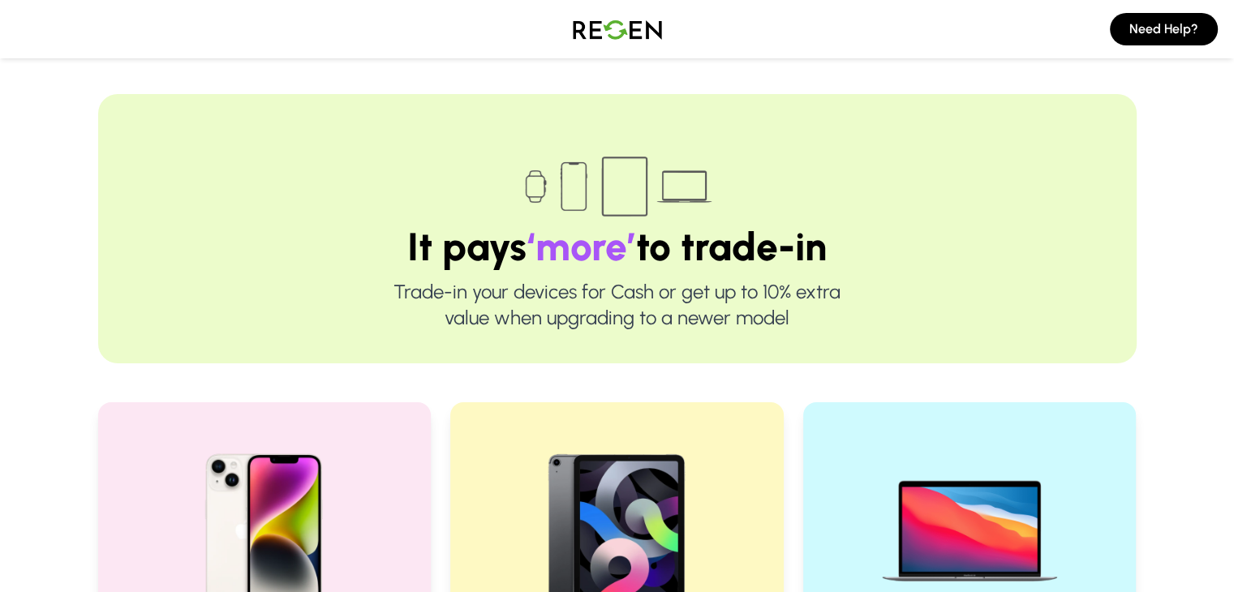
click at [633, 28] on img at bounding box center [618, 28] width 114 height 45
click at [607, 24] on img at bounding box center [618, 28] width 114 height 45
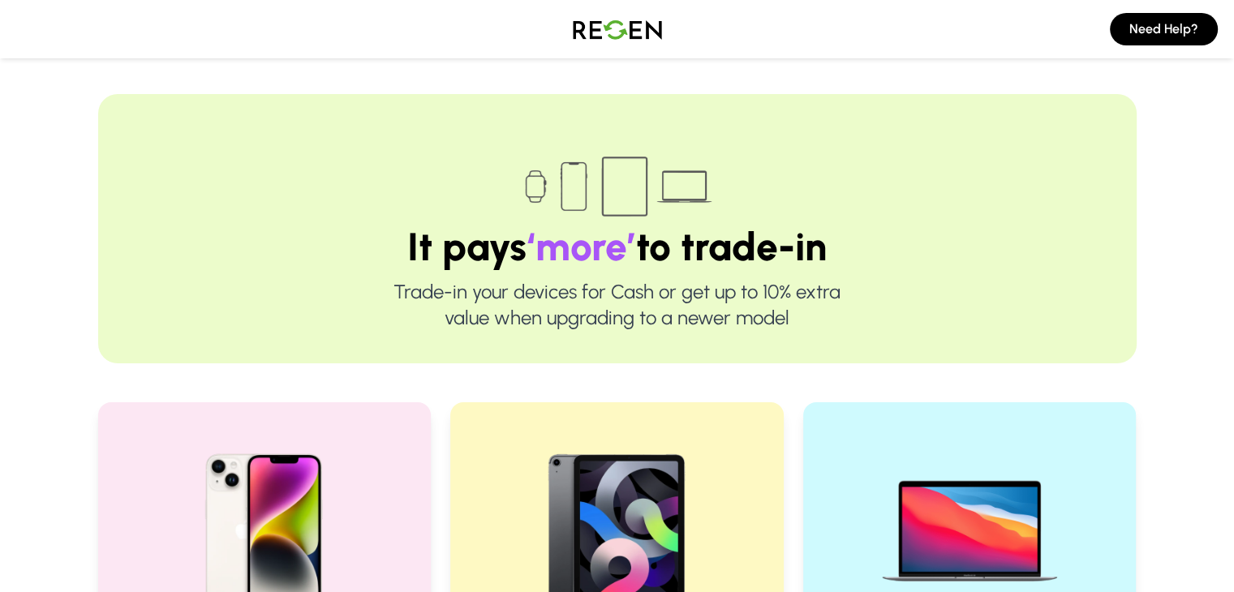
click at [607, 24] on img at bounding box center [618, 28] width 114 height 45
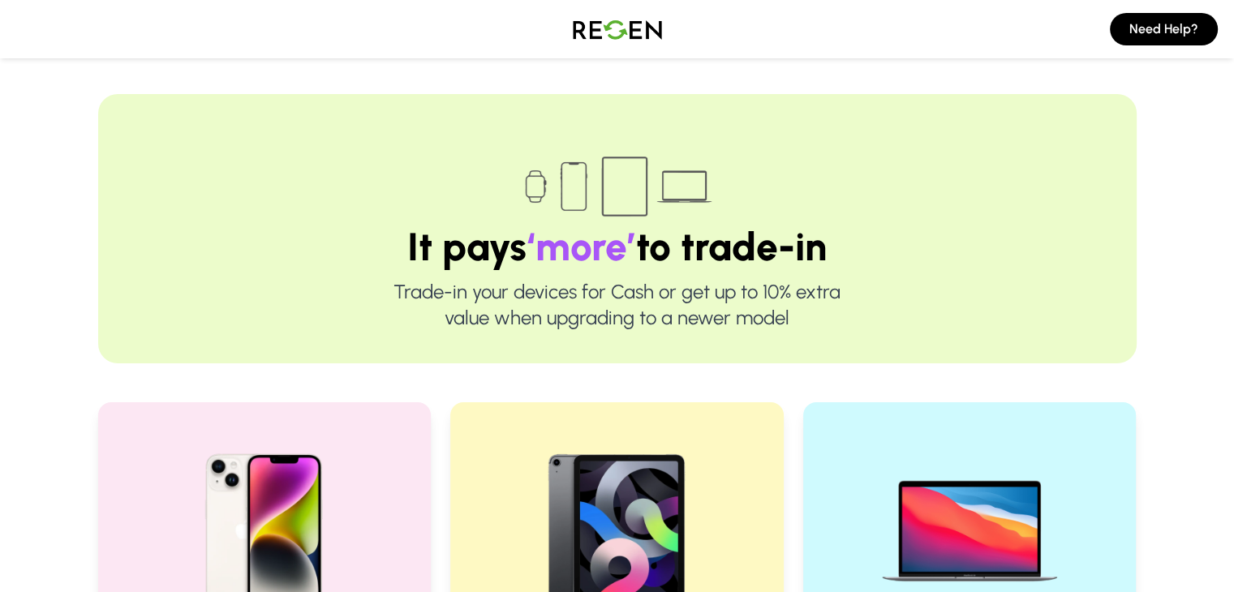
click at [607, 24] on img at bounding box center [618, 28] width 114 height 45
click at [627, 32] on img at bounding box center [618, 28] width 114 height 45
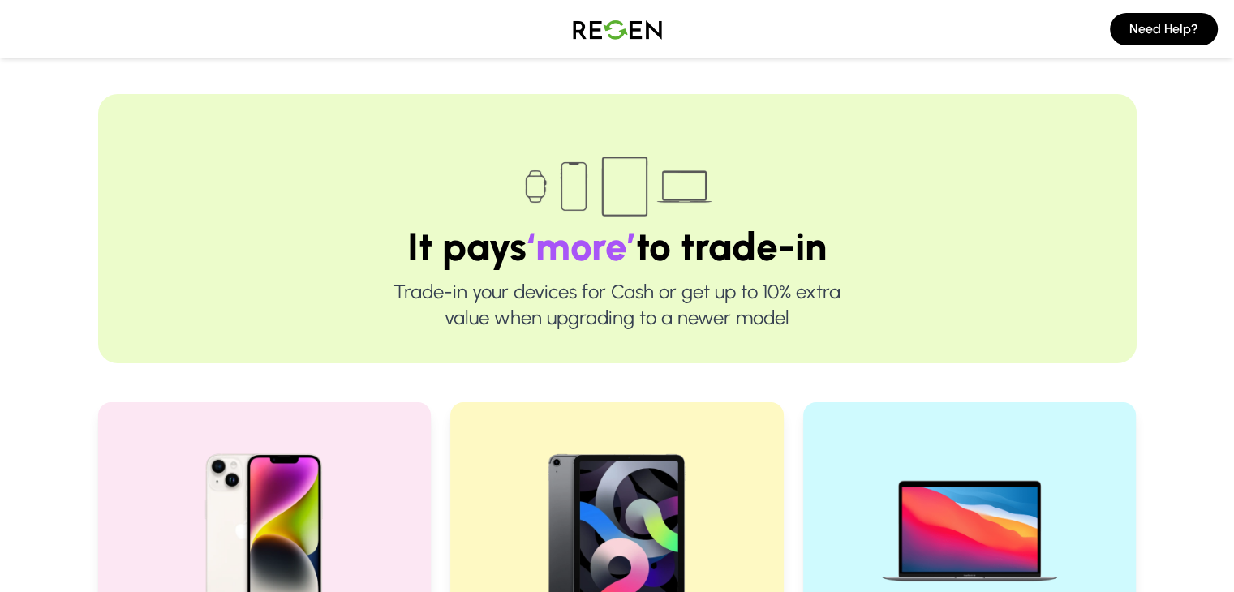
click at [599, 40] on img at bounding box center [618, 28] width 114 height 45
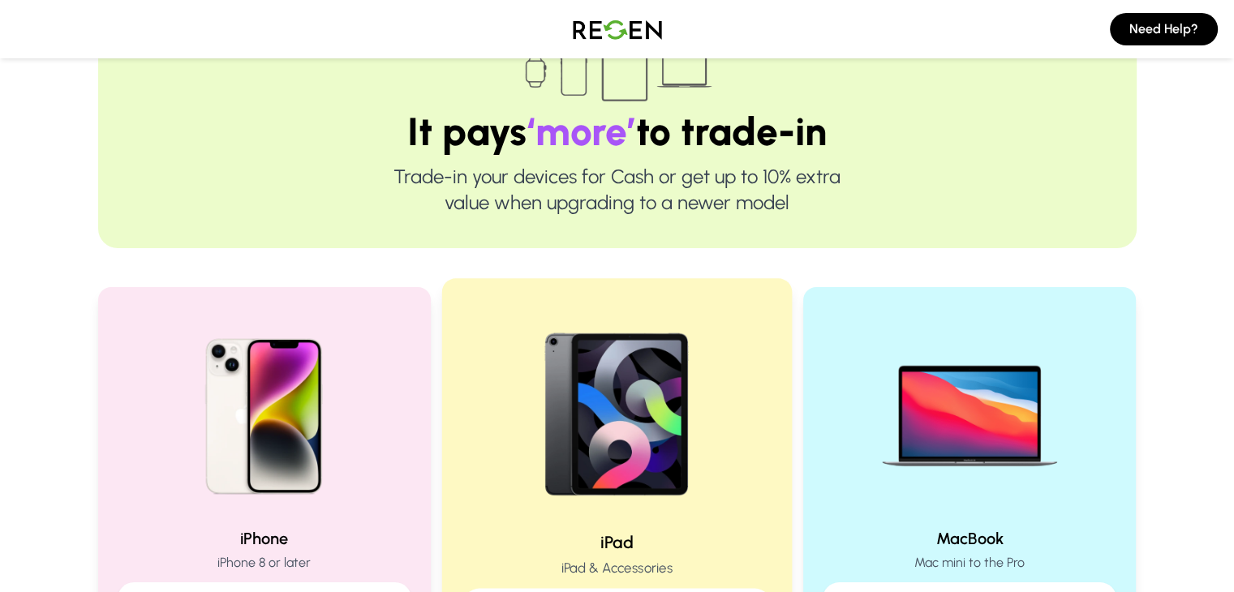
scroll to position [148, 0]
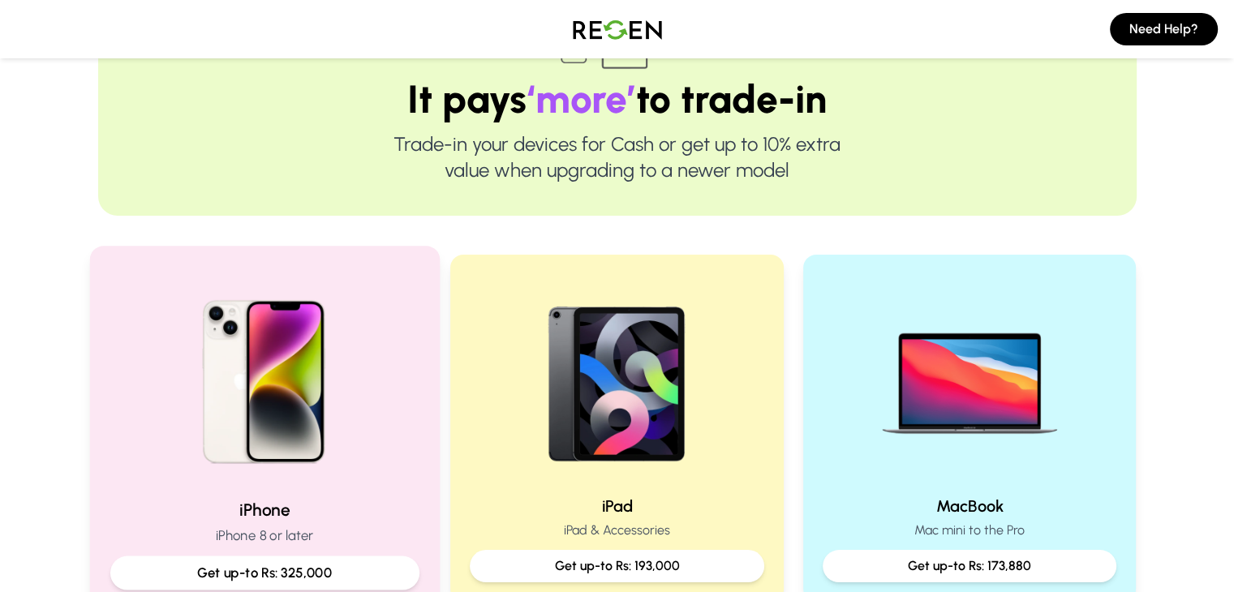
click at [334, 378] on img at bounding box center [264, 376] width 218 height 218
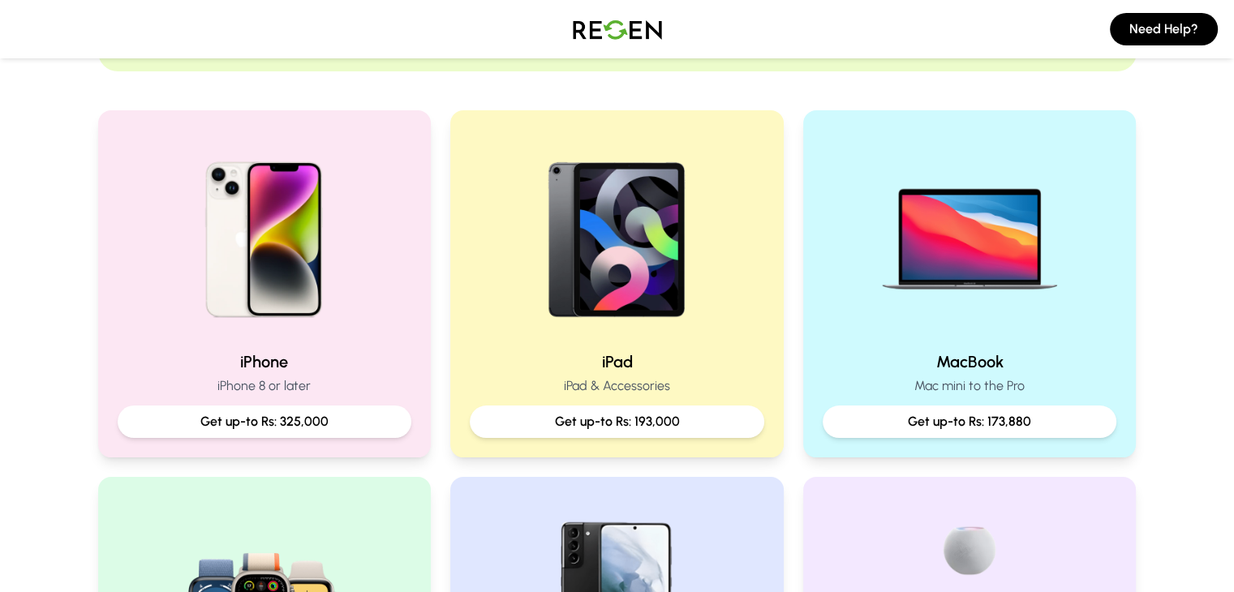
scroll to position [294, 0]
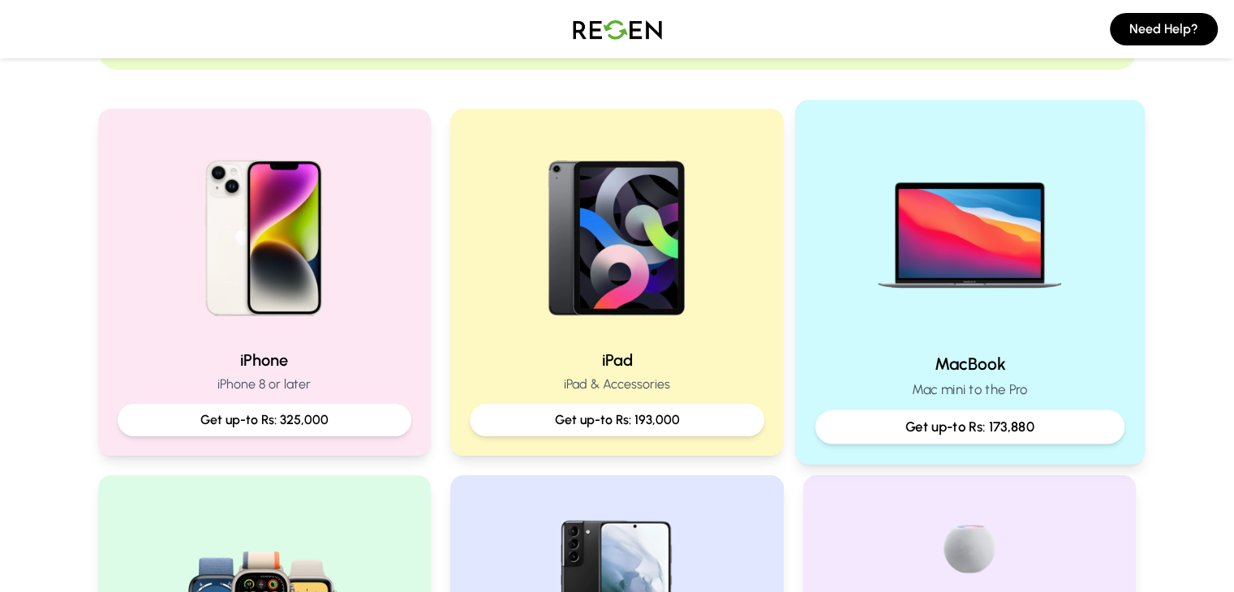
click at [957, 284] on img at bounding box center [970, 230] width 218 height 218
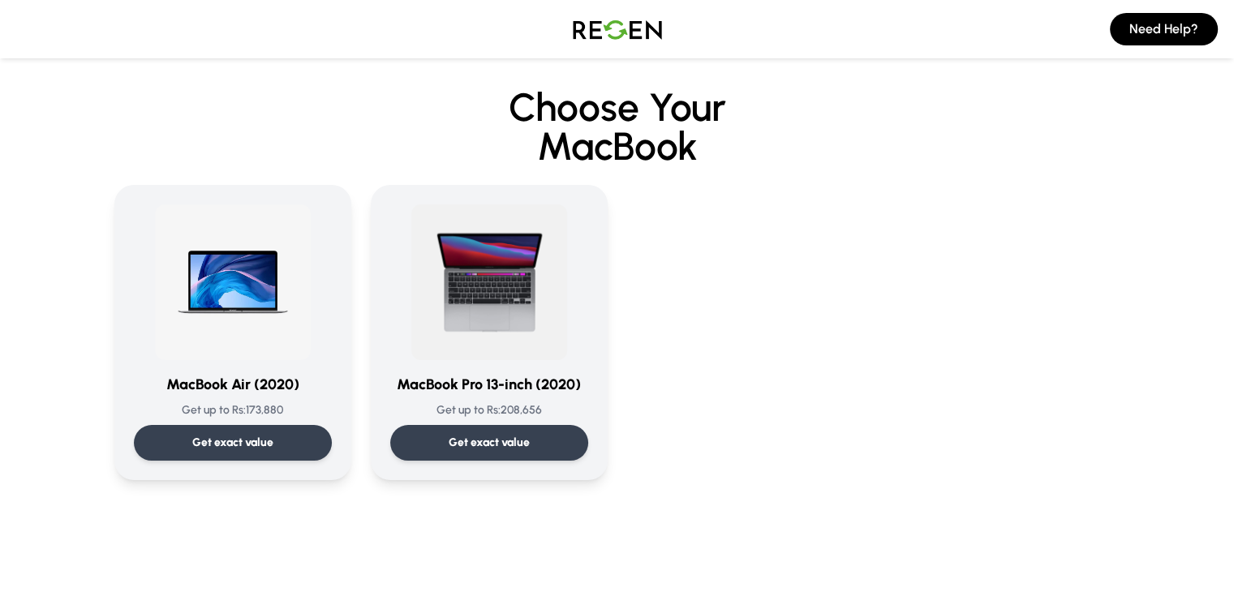
scroll to position [34, 0]
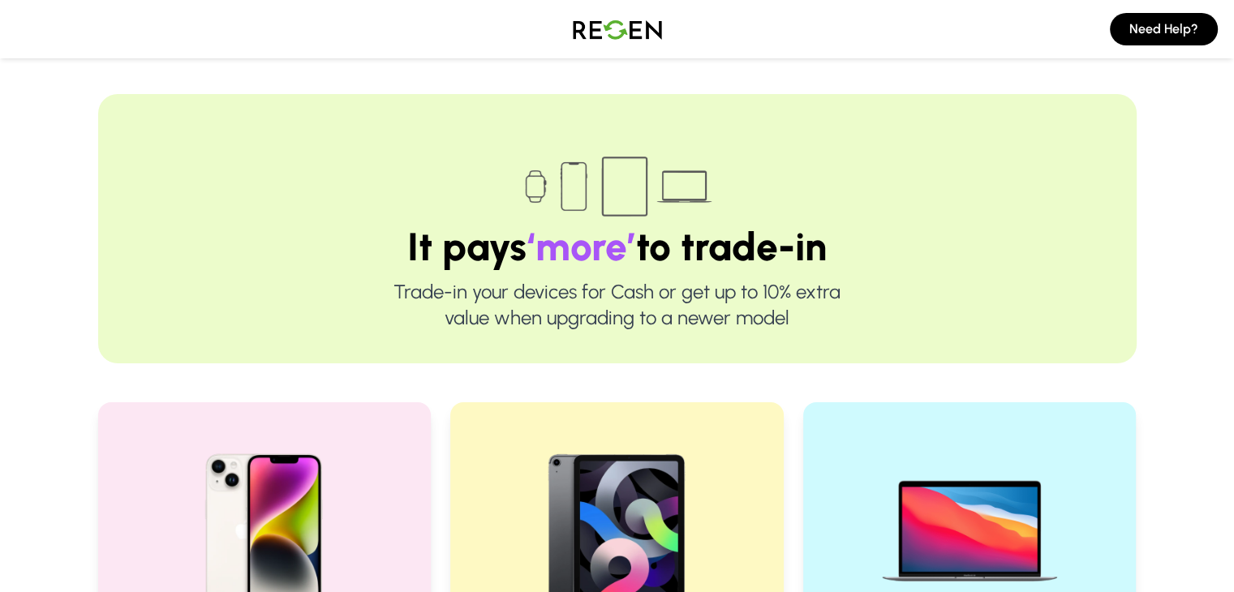
click at [593, 24] on img at bounding box center [618, 28] width 114 height 45
